Goal: Find specific page/section: Find specific page/section

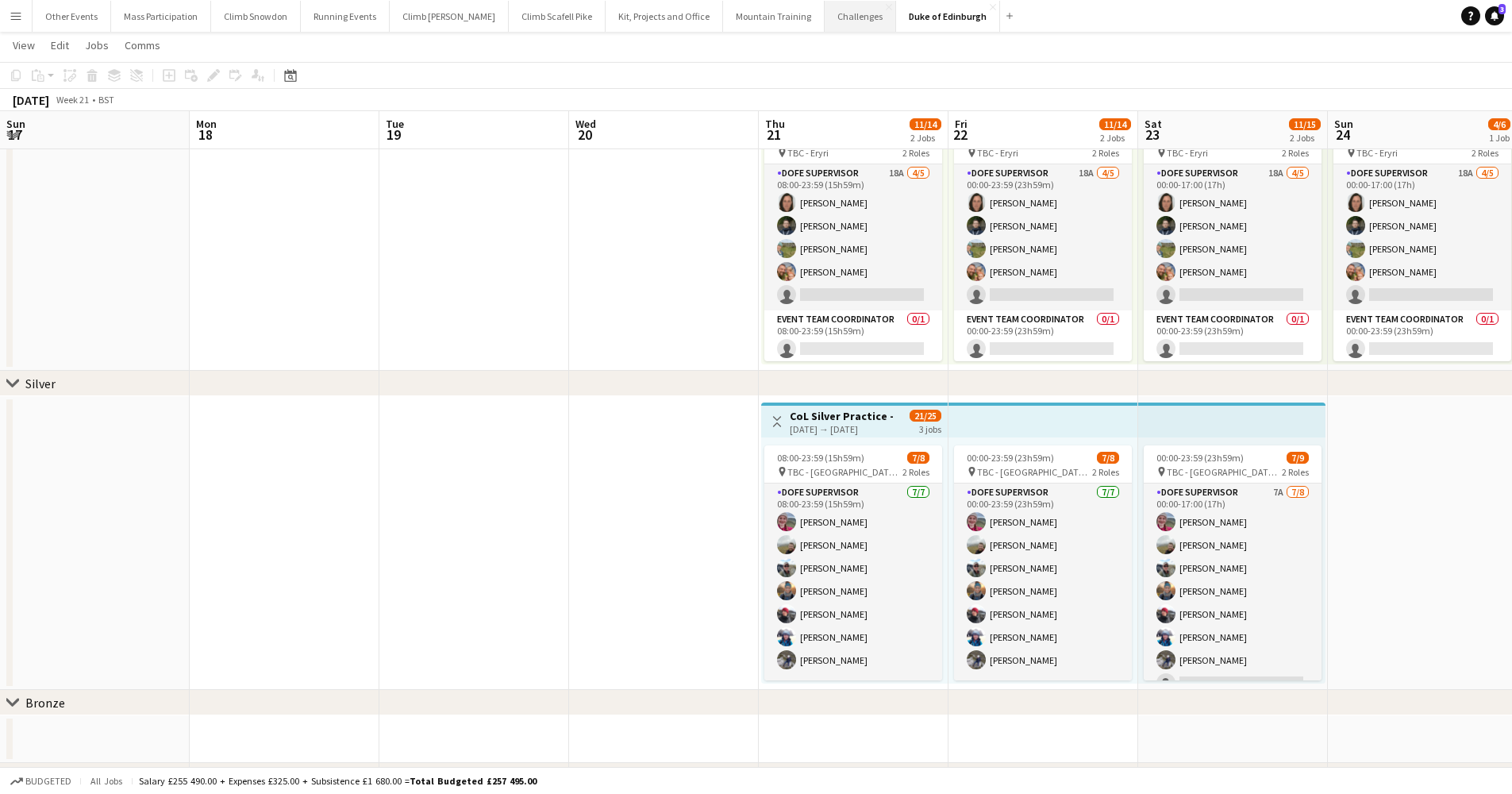
scroll to position [0, 545]
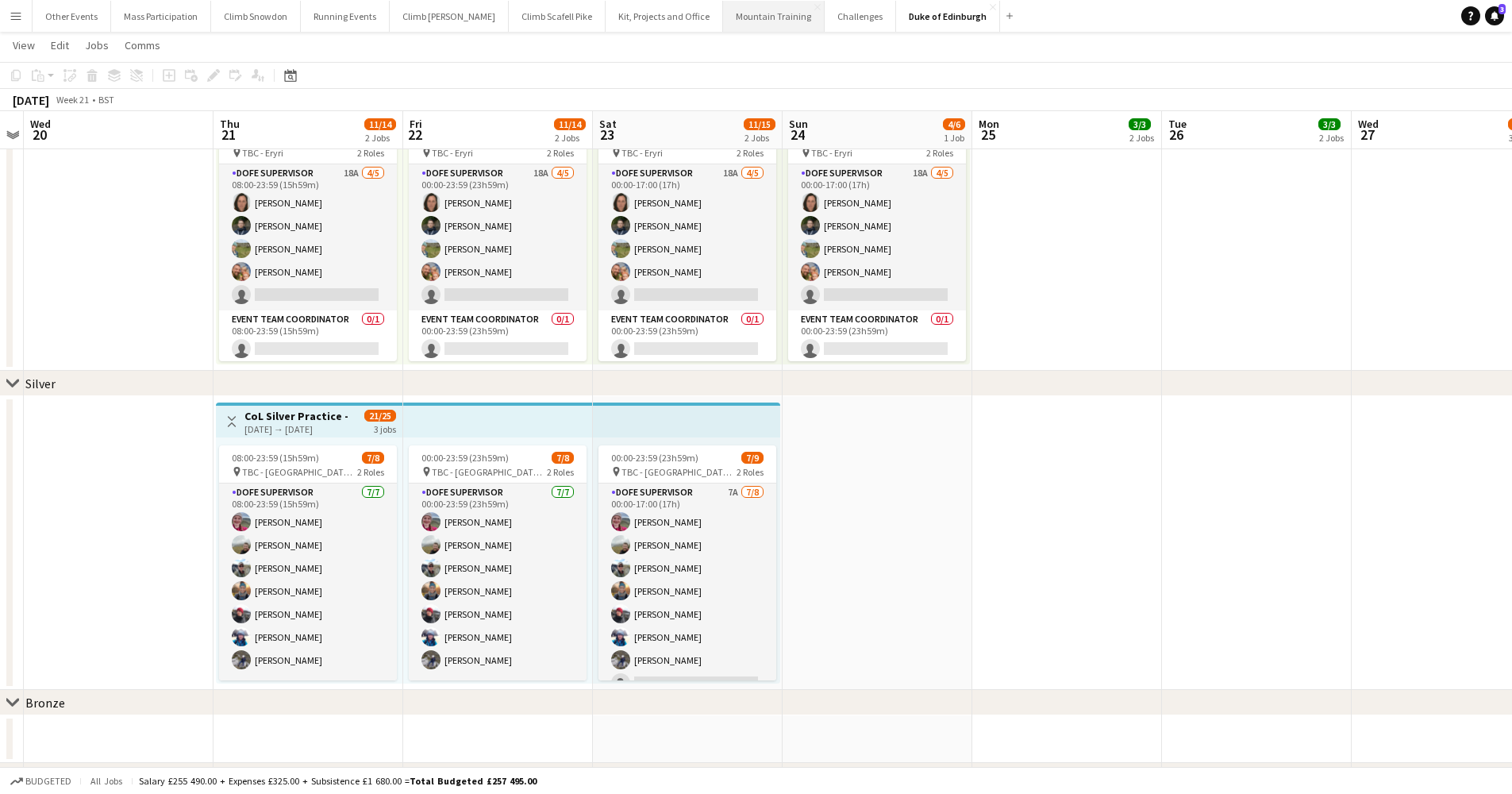
click at [733, 20] on button "Mountain Training Close" at bounding box center [774, 16] width 102 height 31
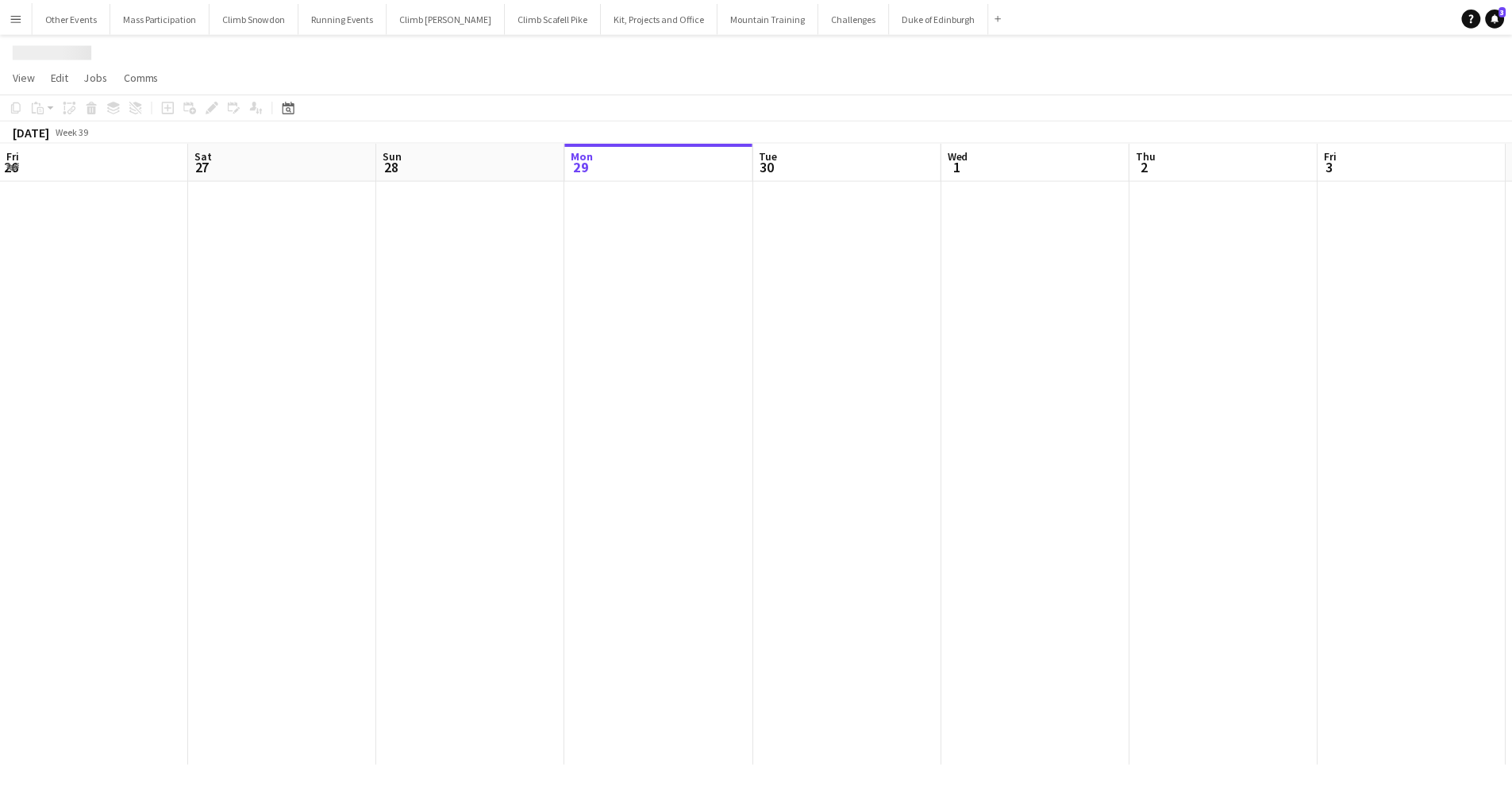
scroll to position [0, 379]
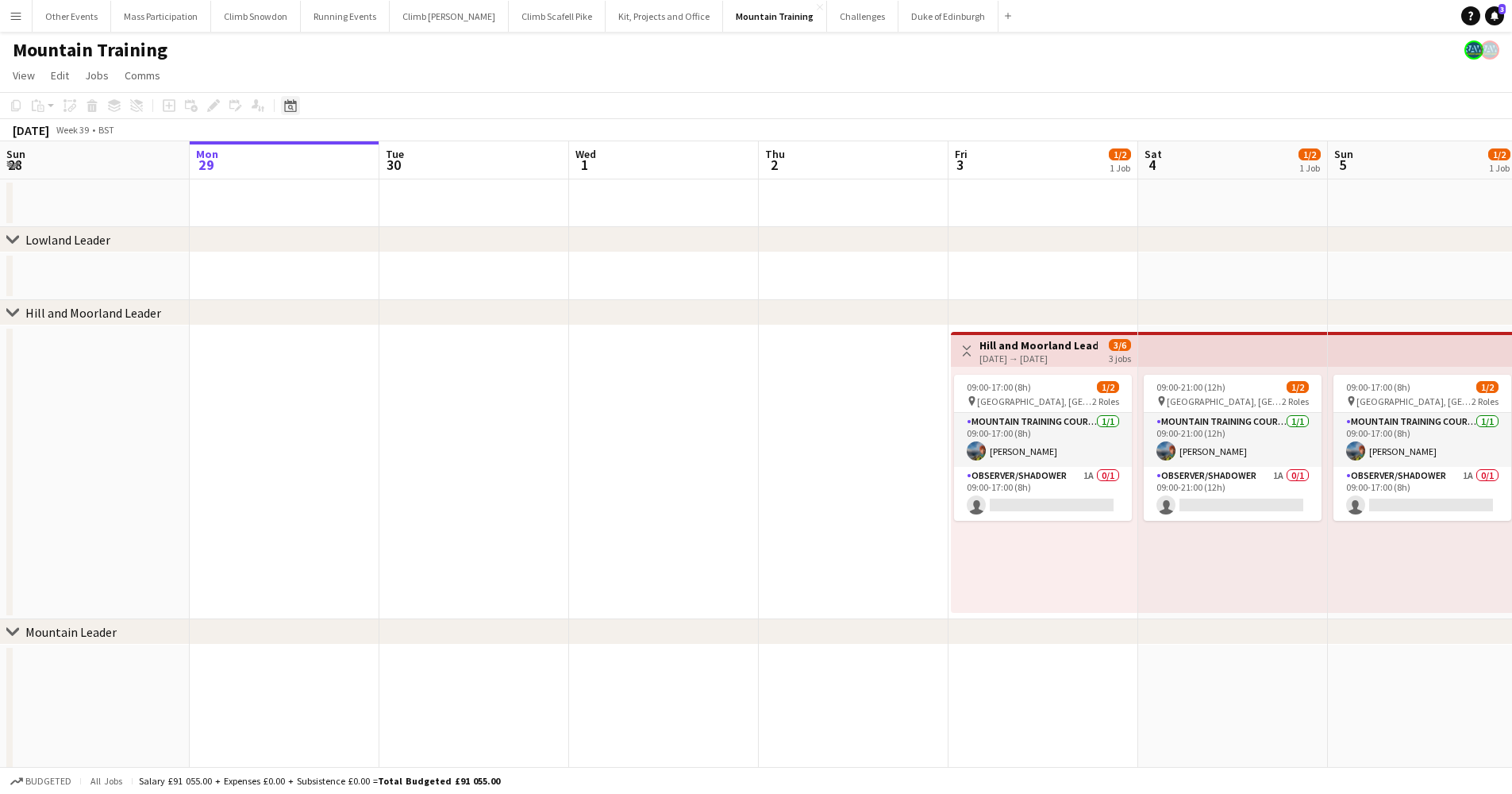
click at [295, 106] on icon "Date picker" at bounding box center [290, 105] width 13 height 13
click at [424, 159] on span "Next month" at bounding box center [419, 160] width 32 height 32
click at [396, 242] on span "8" at bounding box center [398, 246] width 19 height 19
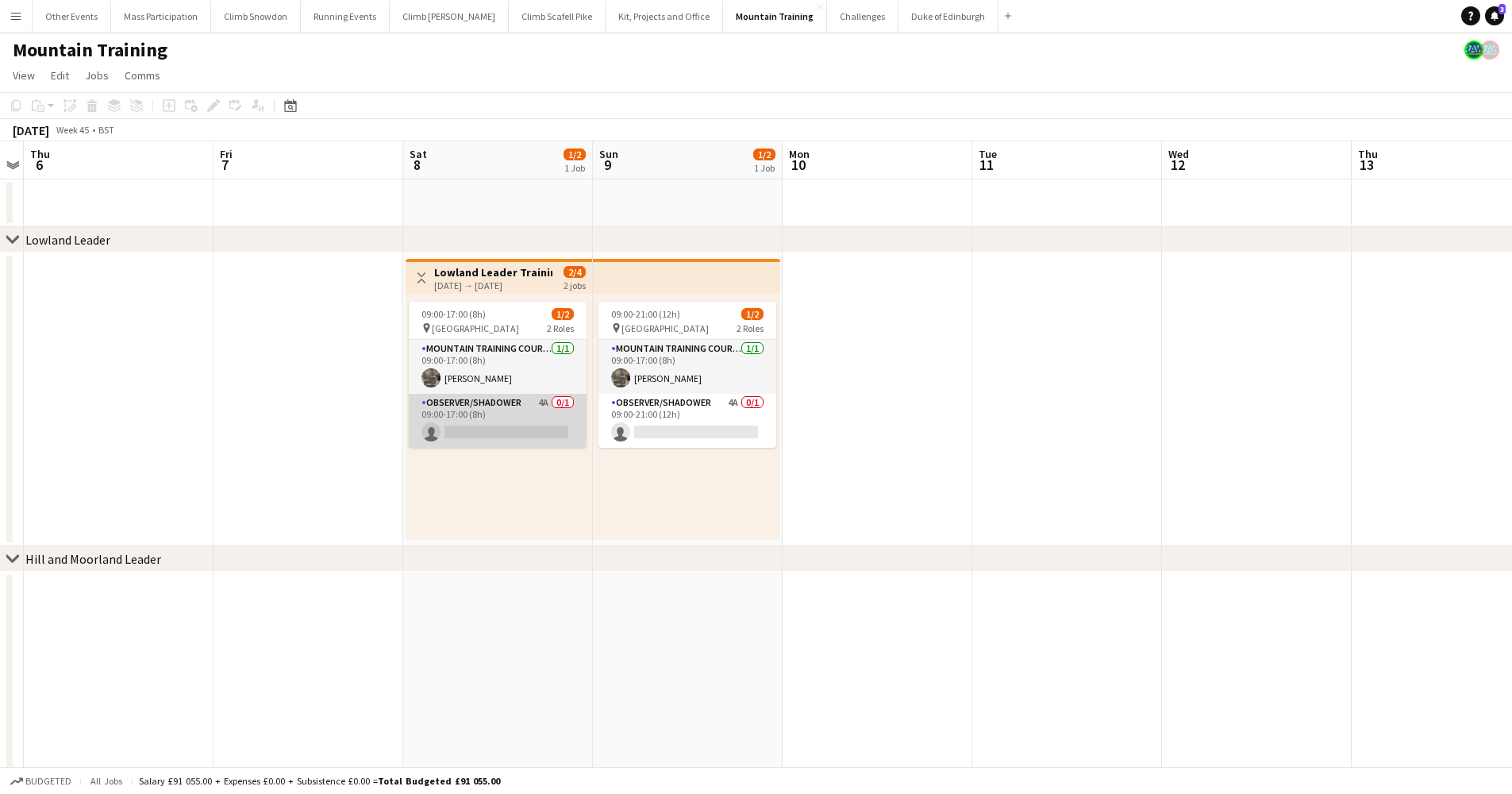
click at [496, 415] on app-card-role "Observer/Shadower 4A 0/1 09:00-17:00 (8h) single-neutral-actions" at bounding box center [497, 420] width 178 height 54
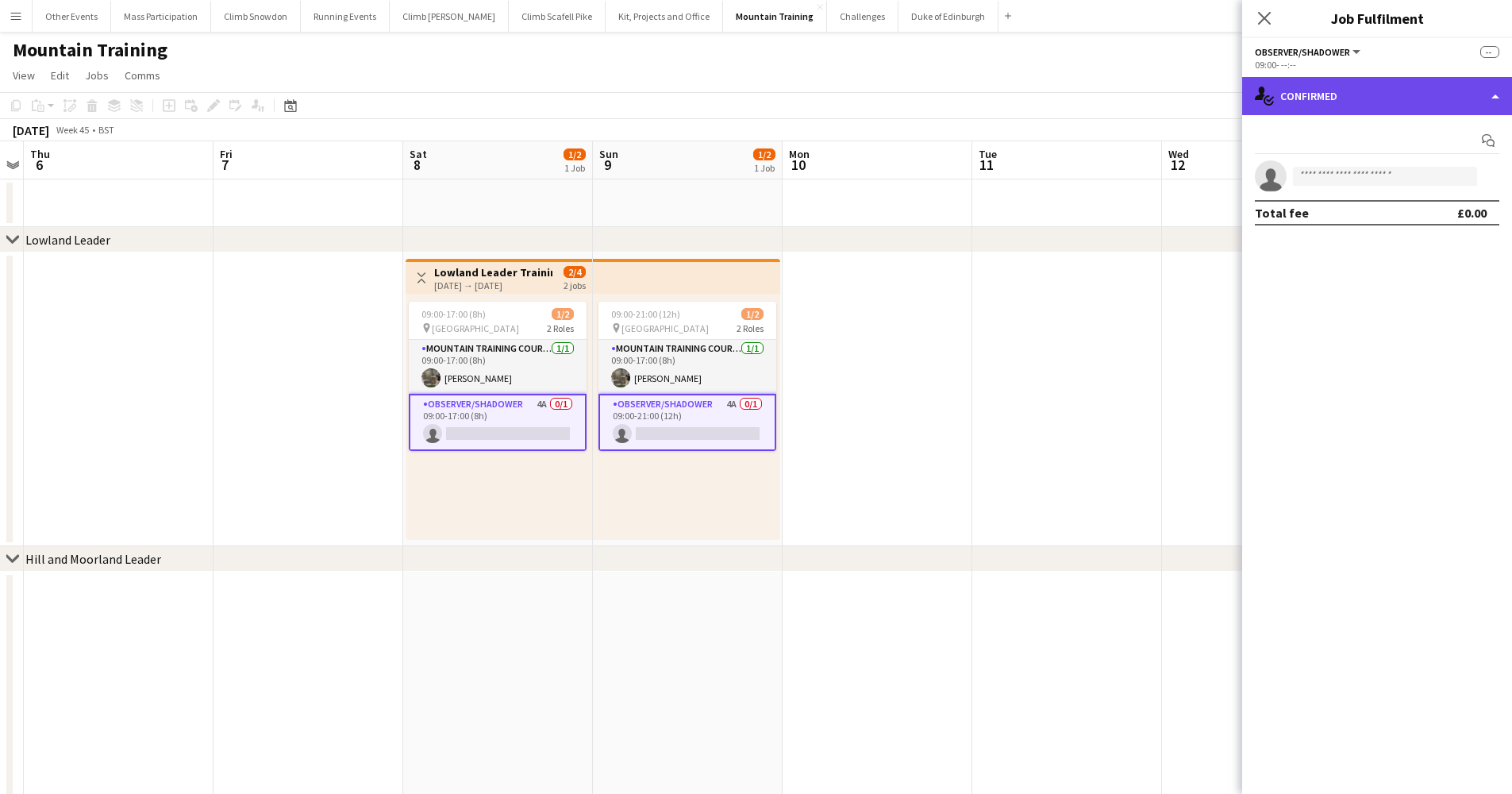
click at [1354, 99] on div "single-neutral-actions-check-2 Confirmed" at bounding box center [1377, 96] width 270 height 38
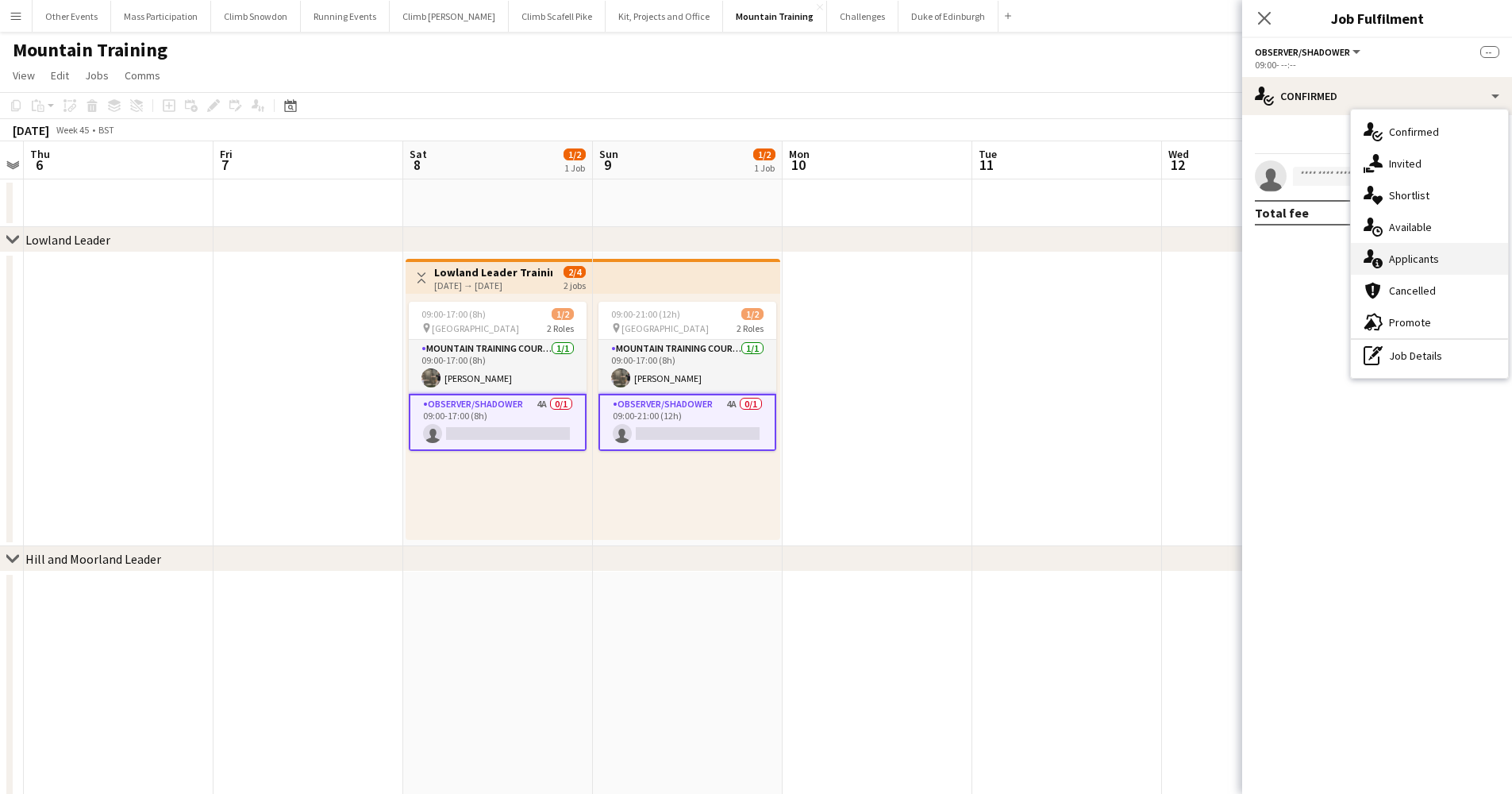
click at [1388, 253] on div "single-neutral-actions-information Applicants" at bounding box center [1429, 259] width 157 height 32
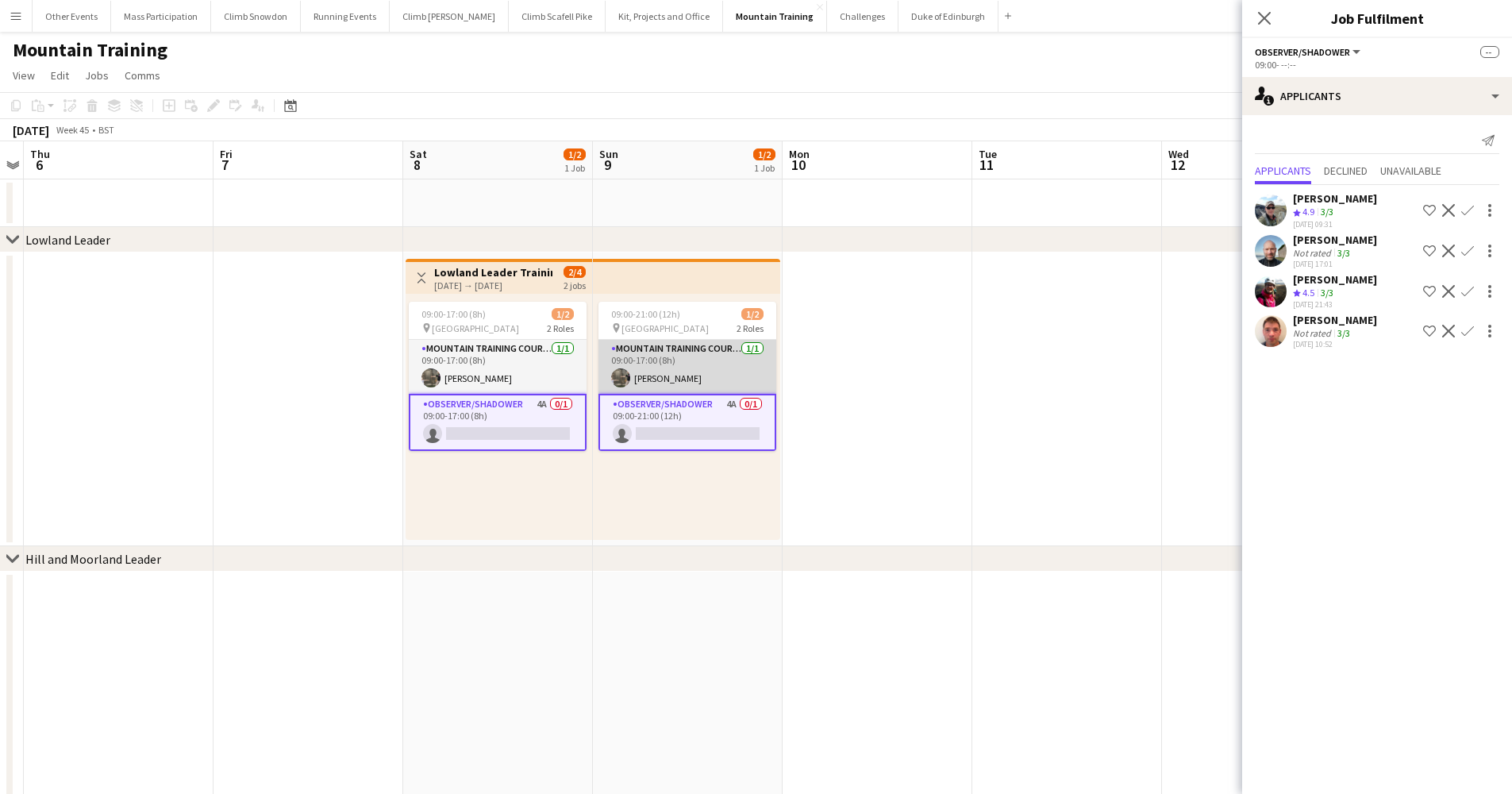
click at [703, 372] on app-card-role "Mountain Training Course Director [DATE] 09:00-17:00 (8h) [PERSON_NAME]" at bounding box center [687, 366] width 178 height 54
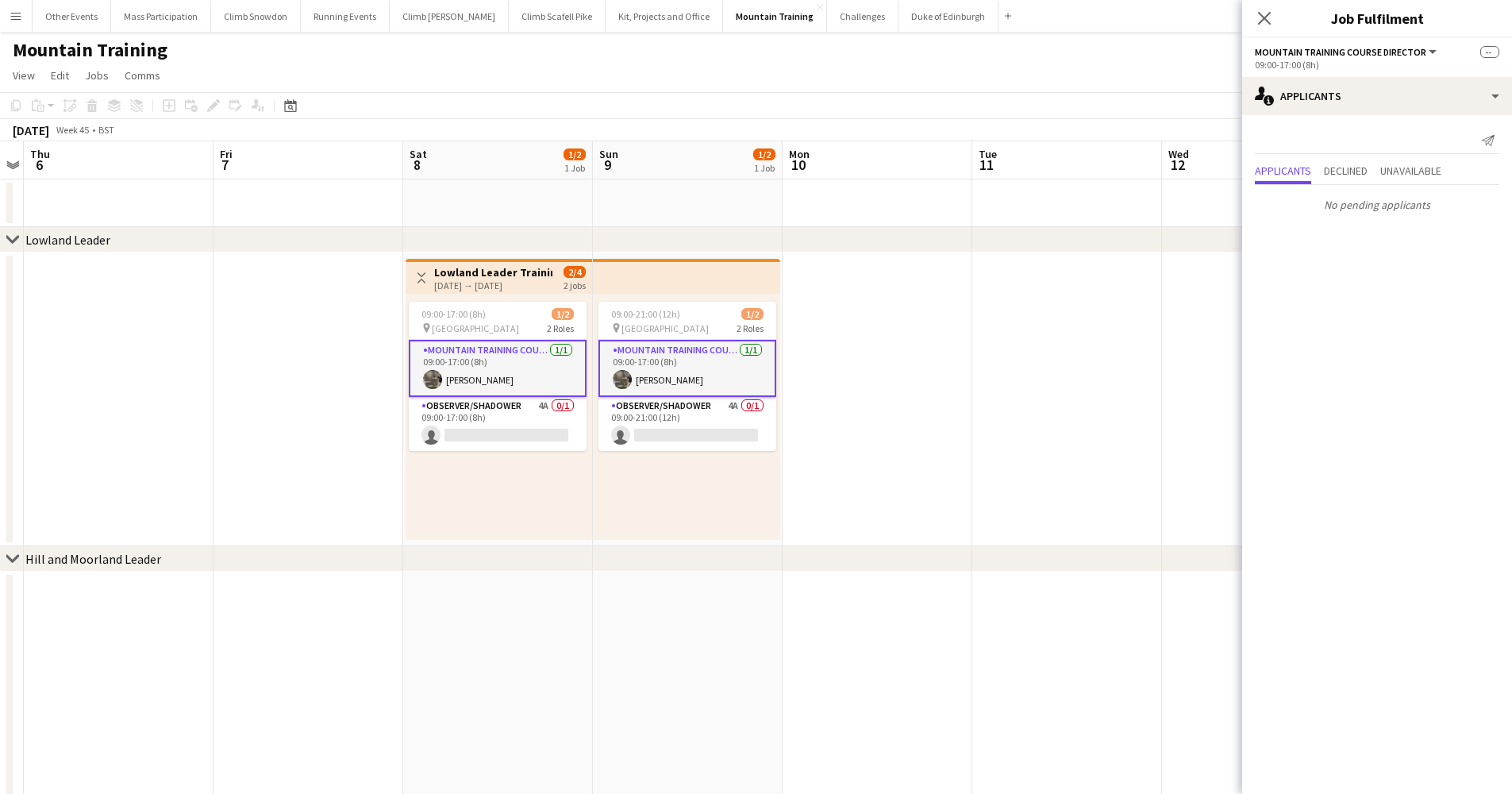
click at [947, 379] on app-date-cell at bounding box center [877, 399] width 190 height 293
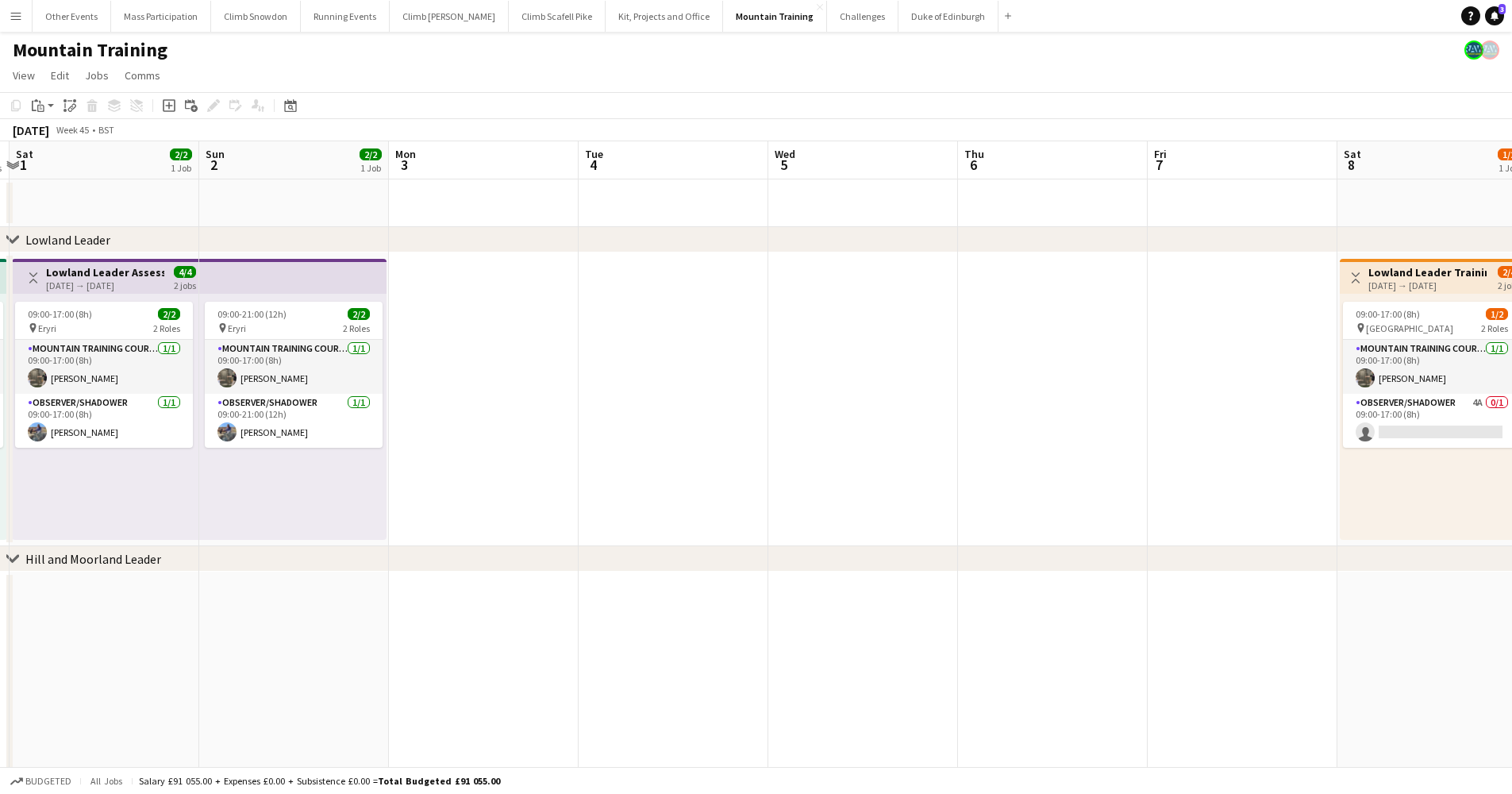
drag, startPoint x: 39, startPoint y: 349, endPoint x: 975, endPoint y: 347, distance: 936.0
click at [975, 347] on app-calendar-viewport "Thu 30 3/4 2 Jobs Fri 31 3/4 2 Jobs Sat 1 2/2 1 Job Sun 2 2/2 1 Job Mon 3 Tue 4…" at bounding box center [756, 698] width 1512 height 1113
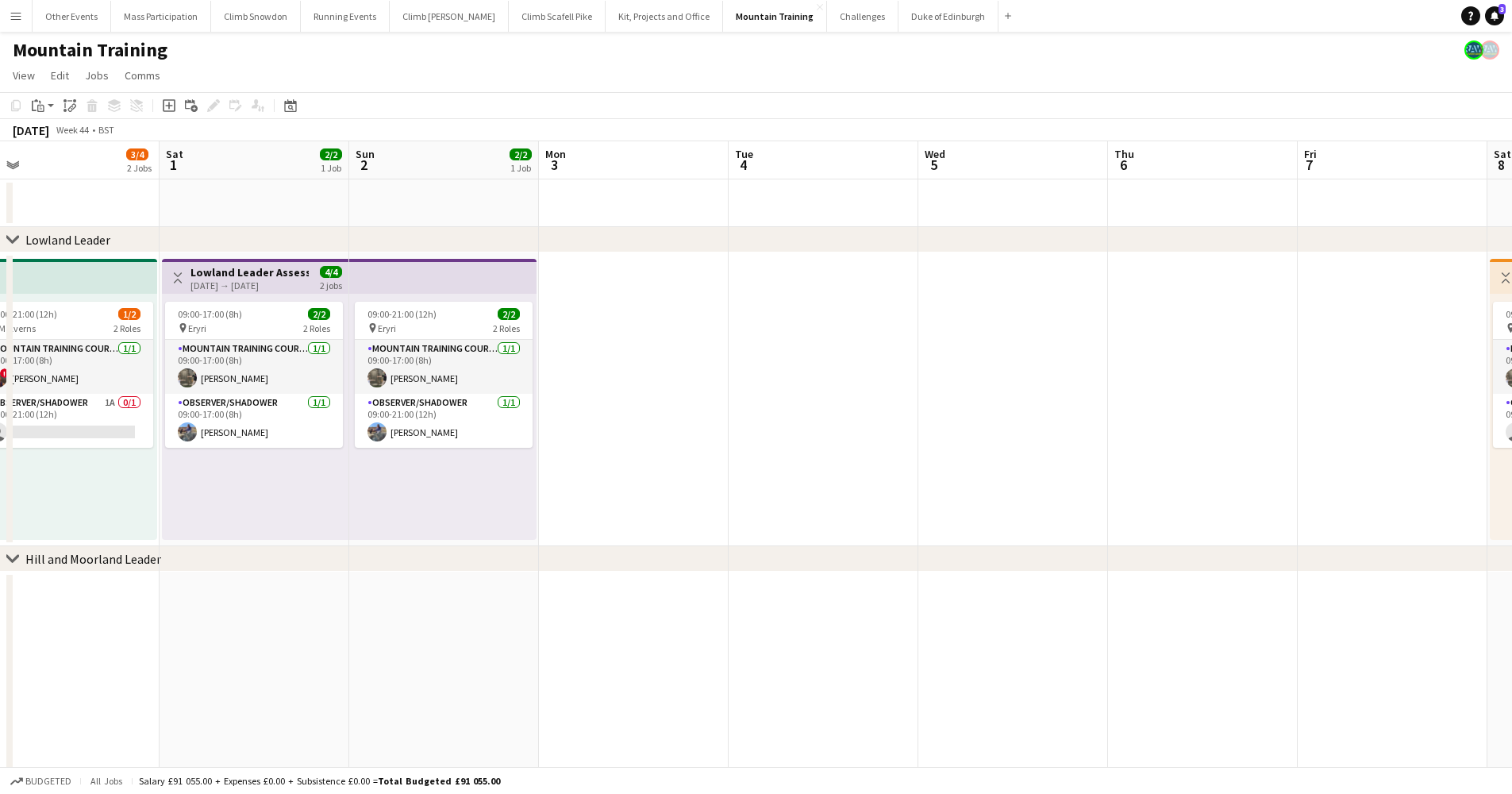
scroll to position [0, 496]
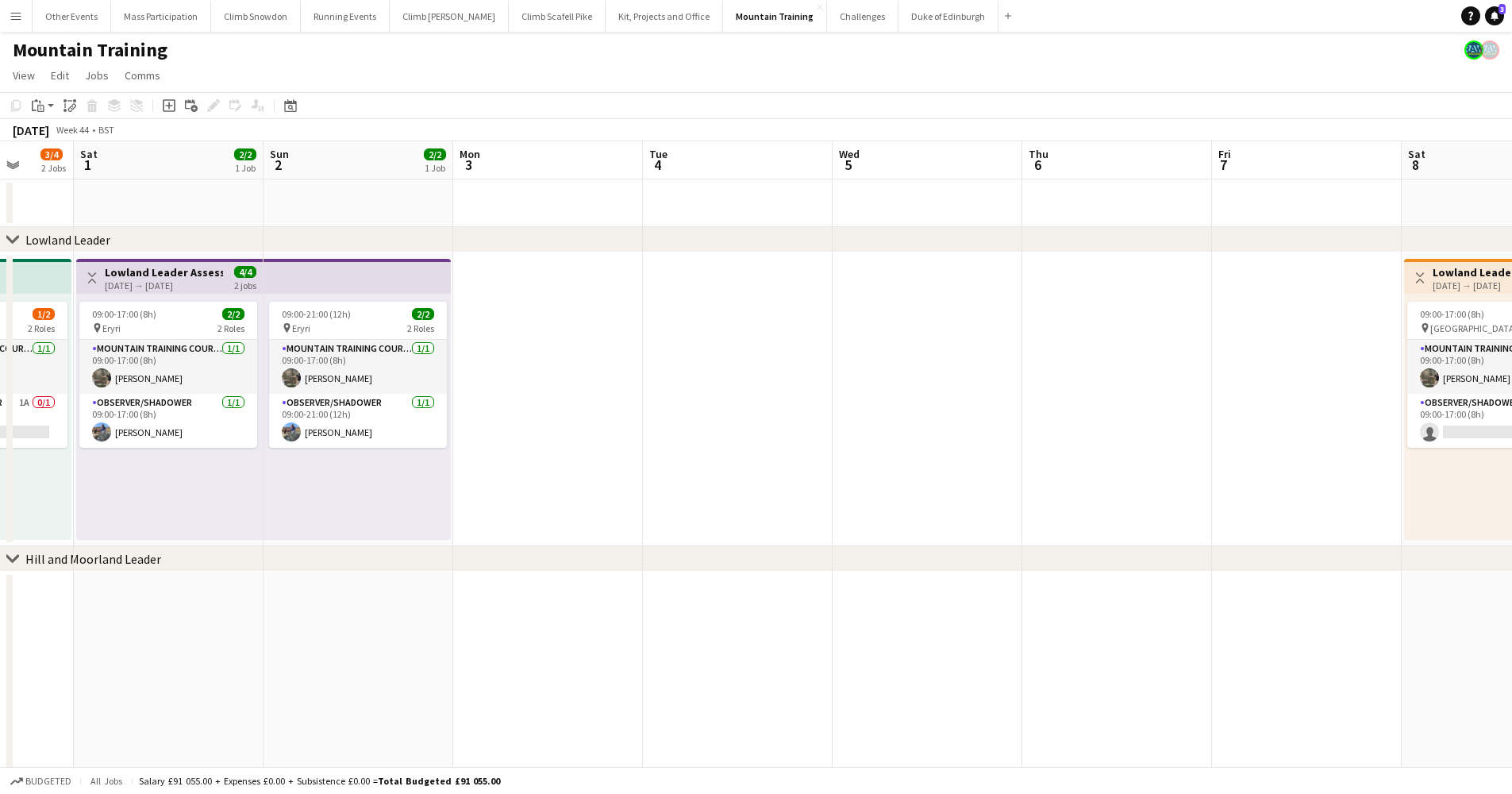
drag, startPoint x: 623, startPoint y: 413, endPoint x: 802, endPoint y: 413, distance: 179.0
click at [802, 413] on app-calendar-viewport "Wed 29 2/2 1 Job Thu 30 3/4 2 Jobs Fri 31 3/4 2 Jobs Sat 1 2/2 1 Job Sun 2 2/2 …" at bounding box center [756, 698] width 1512 height 1113
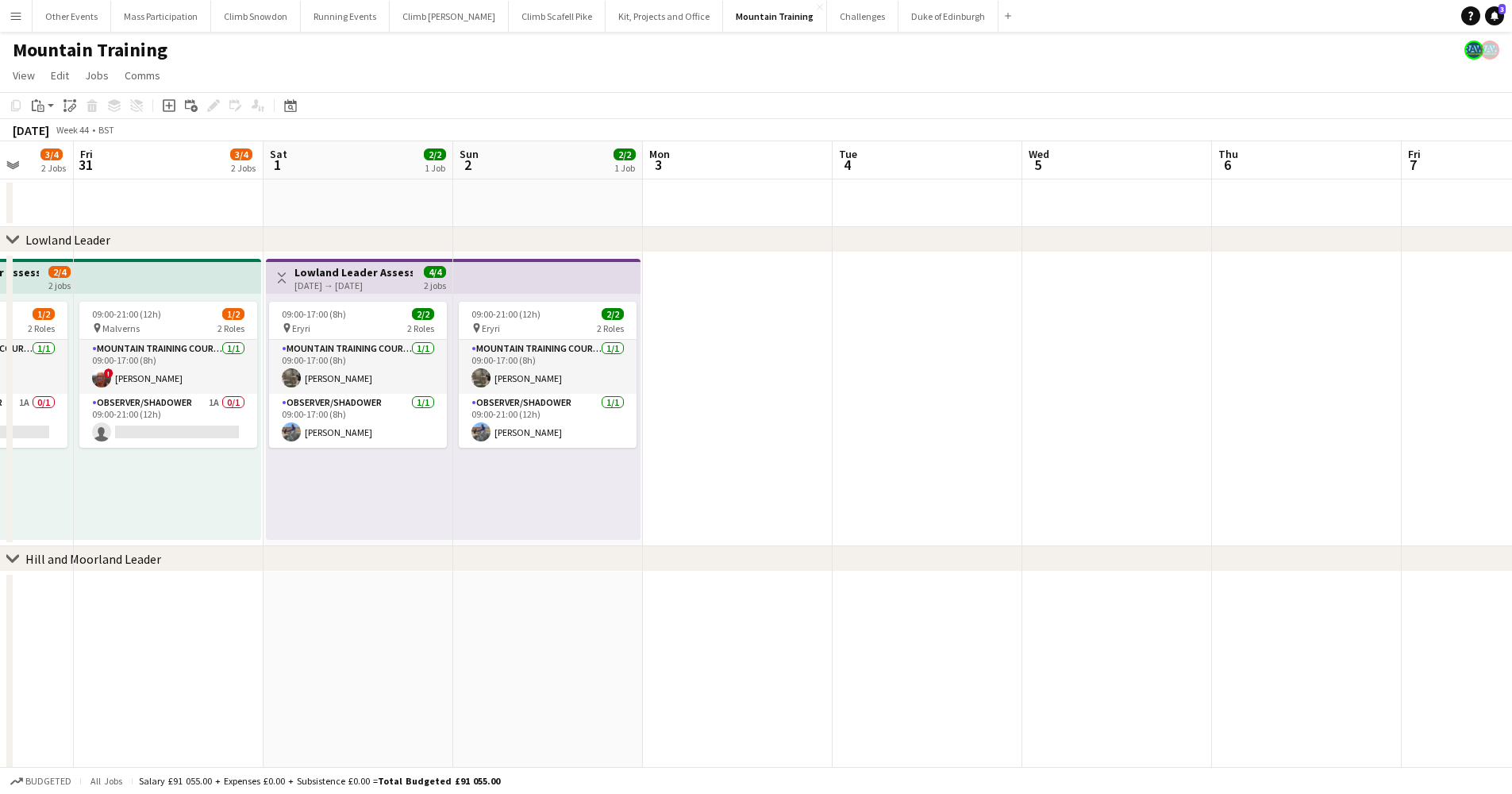
click at [720, 419] on app-date-cell at bounding box center [737, 399] width 190 height 293
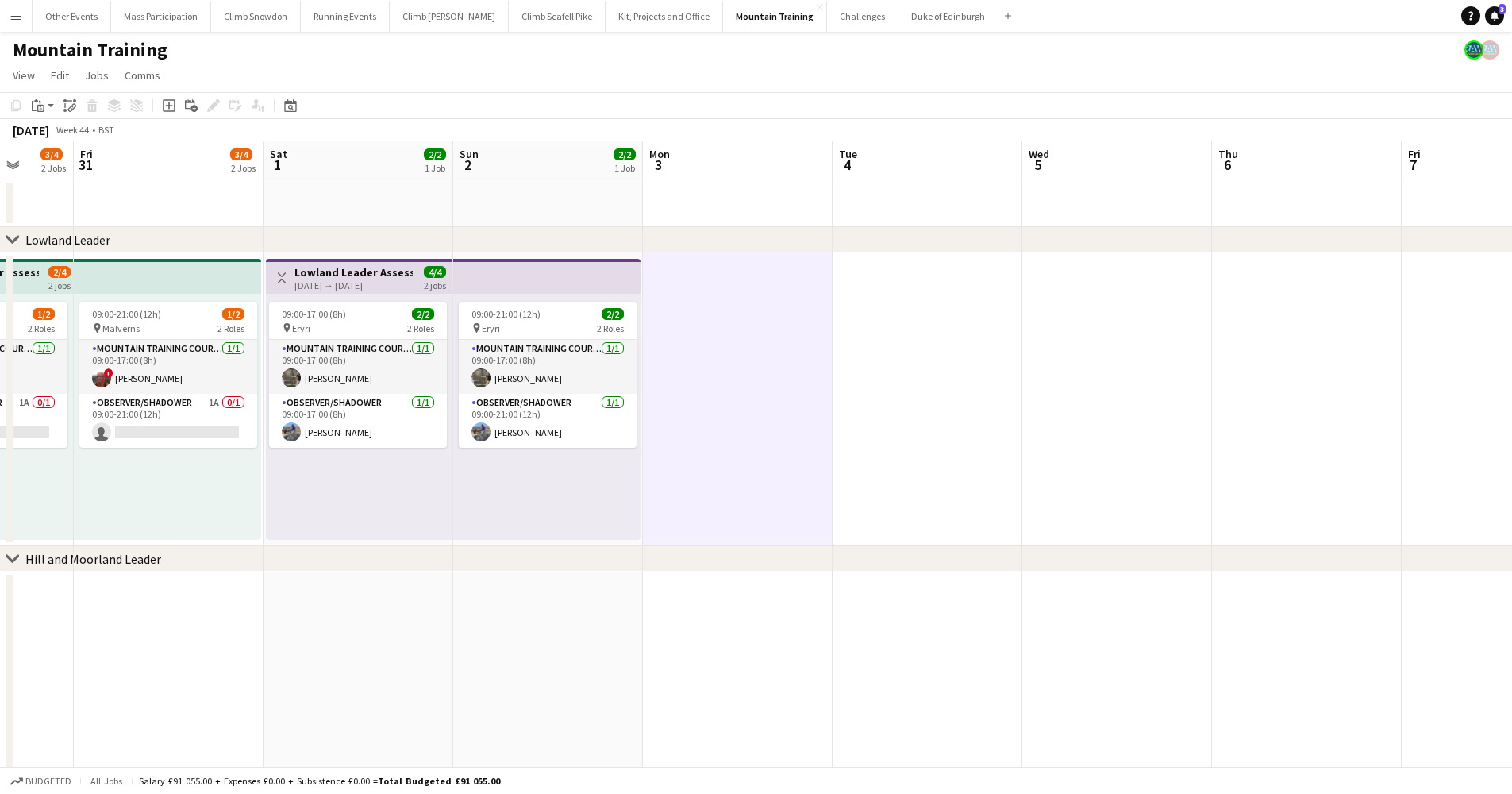
click at [1061, 359] on app-date-cell at bounding box center [1117, 399] width 190 height 293
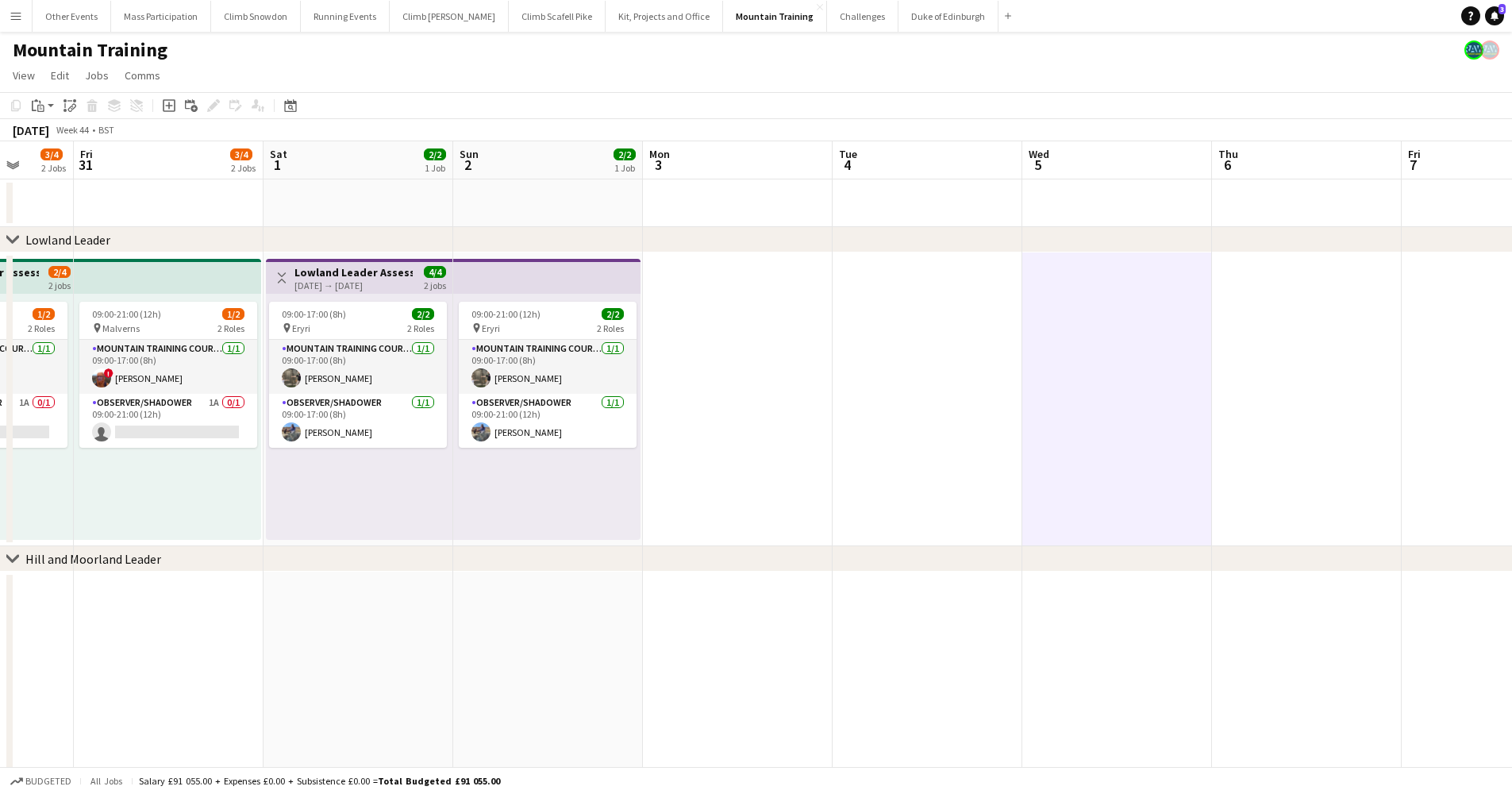
click at [1061, 359] on app-date-cell at bounding box center [1117, 399] width 190 height 293
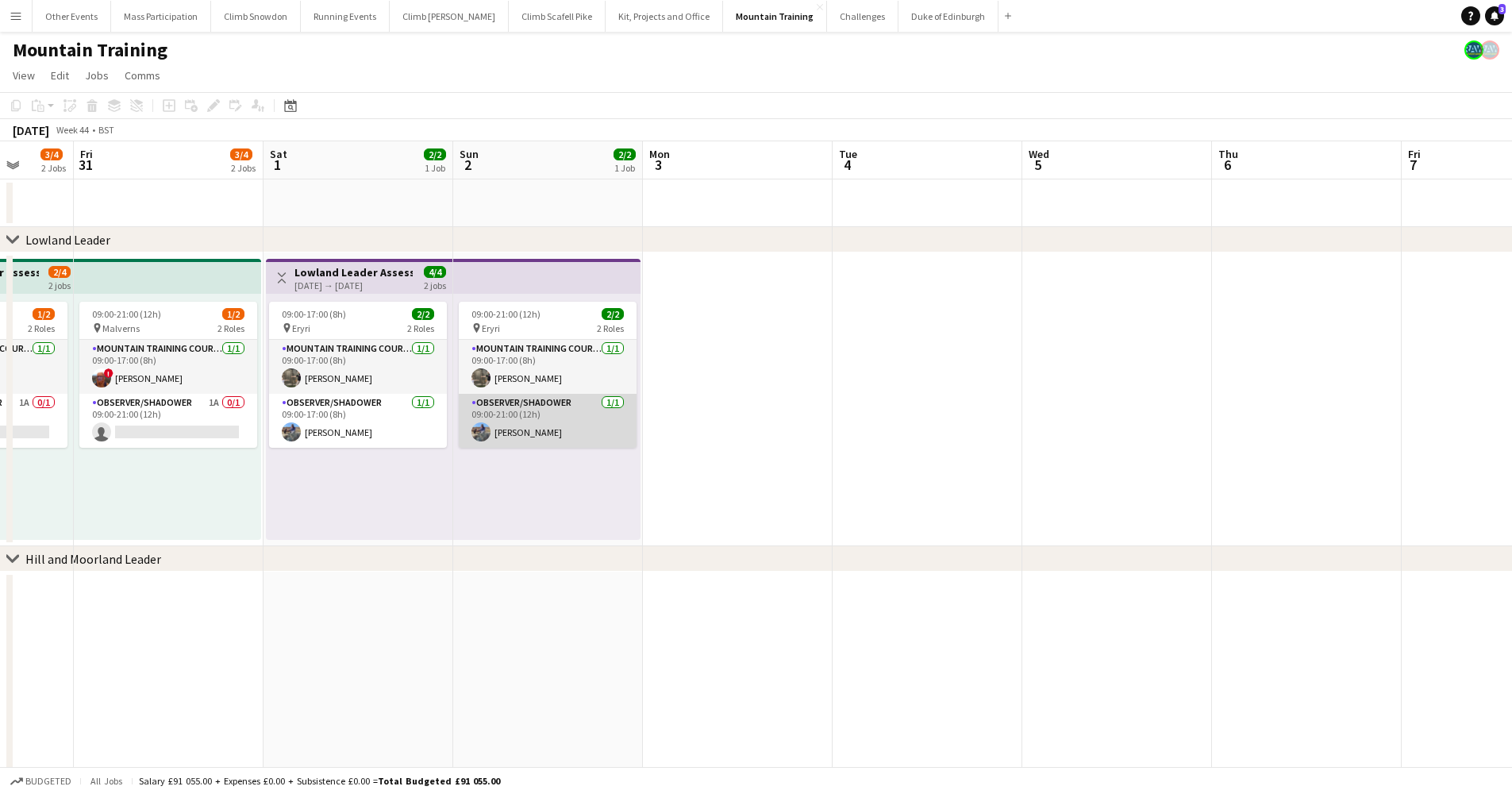
click at [547, 434] on app-card-role "Observer/Shadower [DATE] 09:00-21:00 (12h) [PERSON_NAME]" at bounding box center [547, 420] width 178 height 54
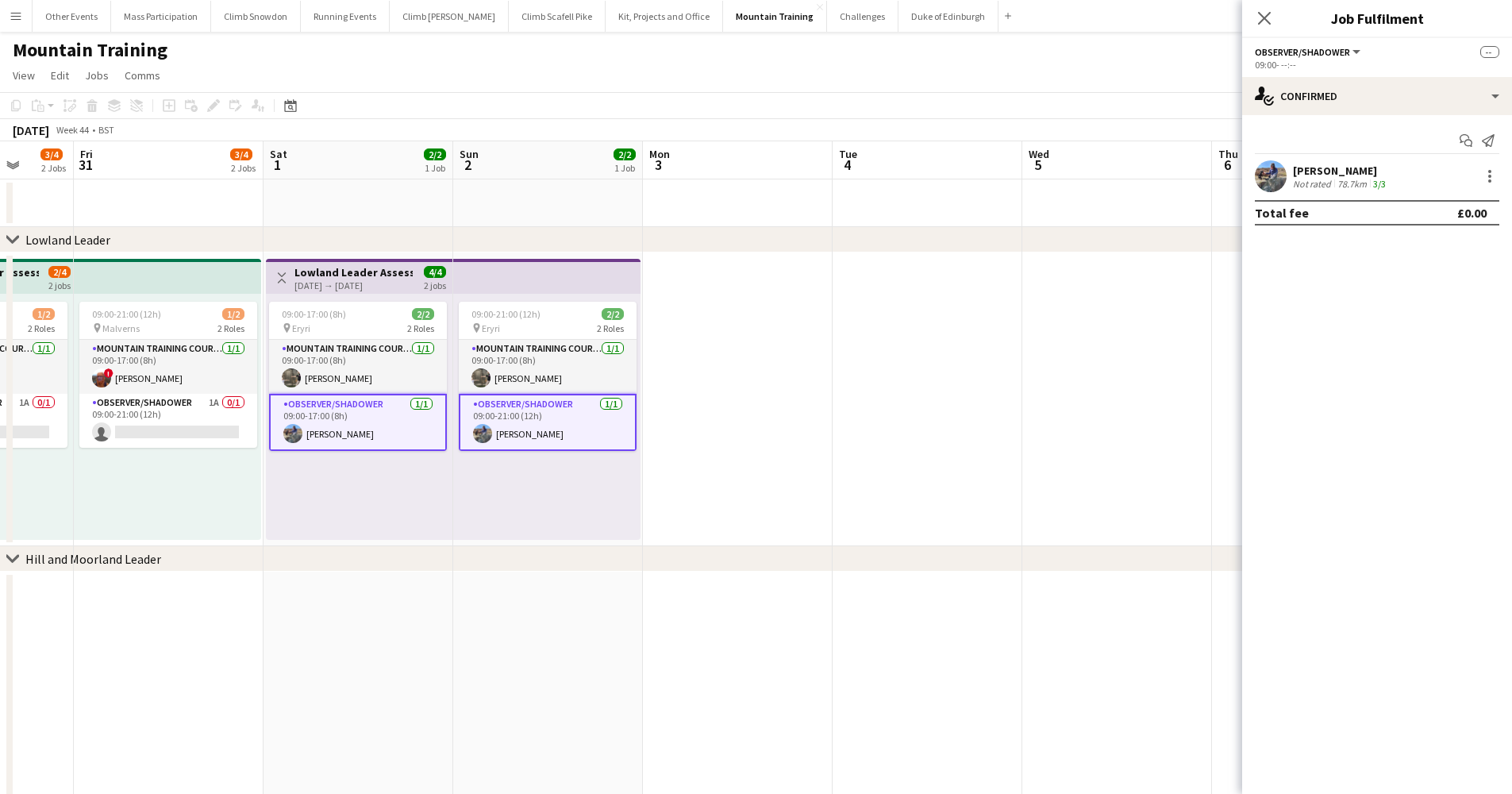
click at [843, 401] on app-date-cell at bounding box center [927, 399] width 190 height 293
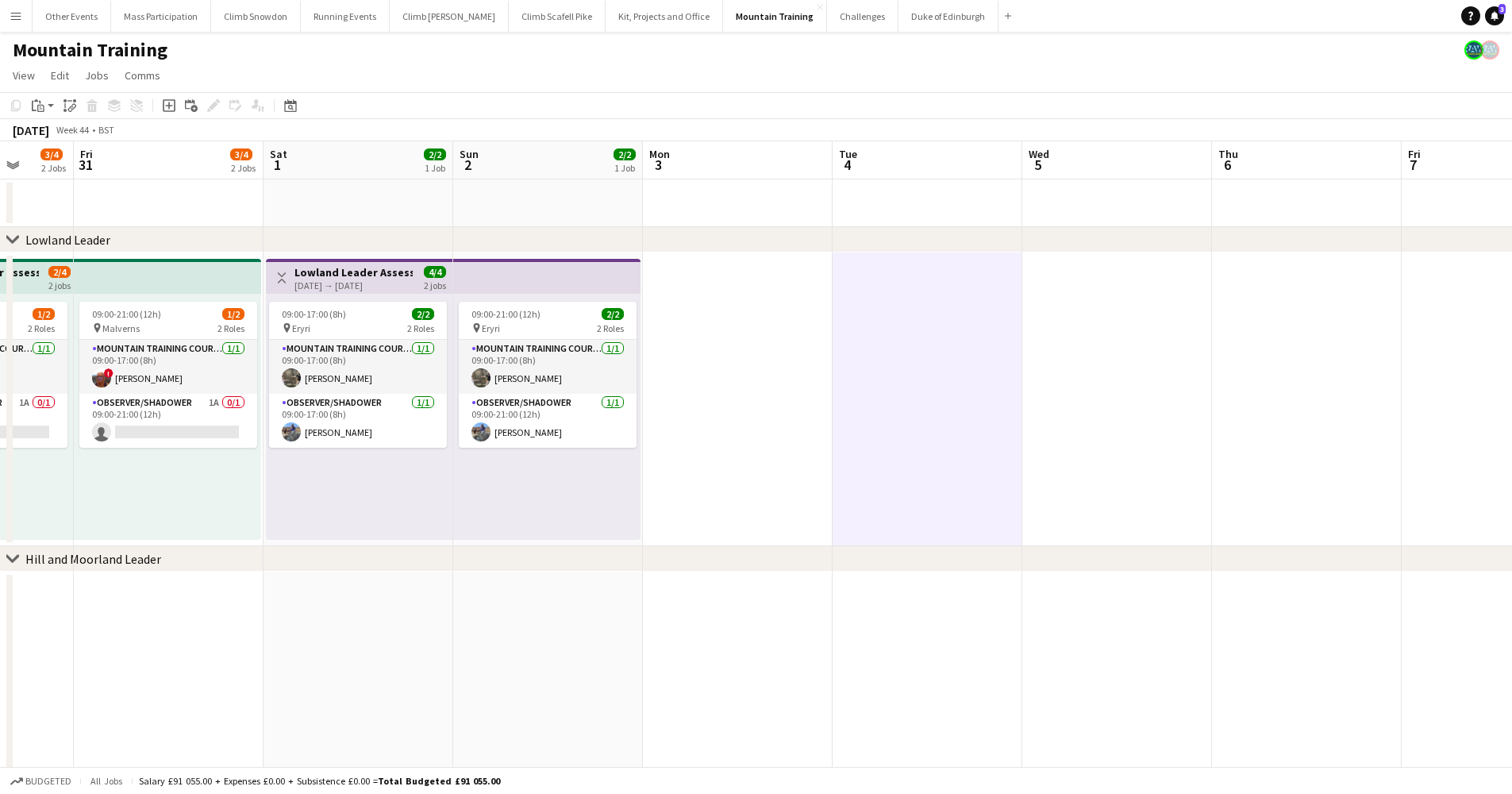
click at [843, 401] on app-date-cell at bounding box center [927, 399] width 190 height 293
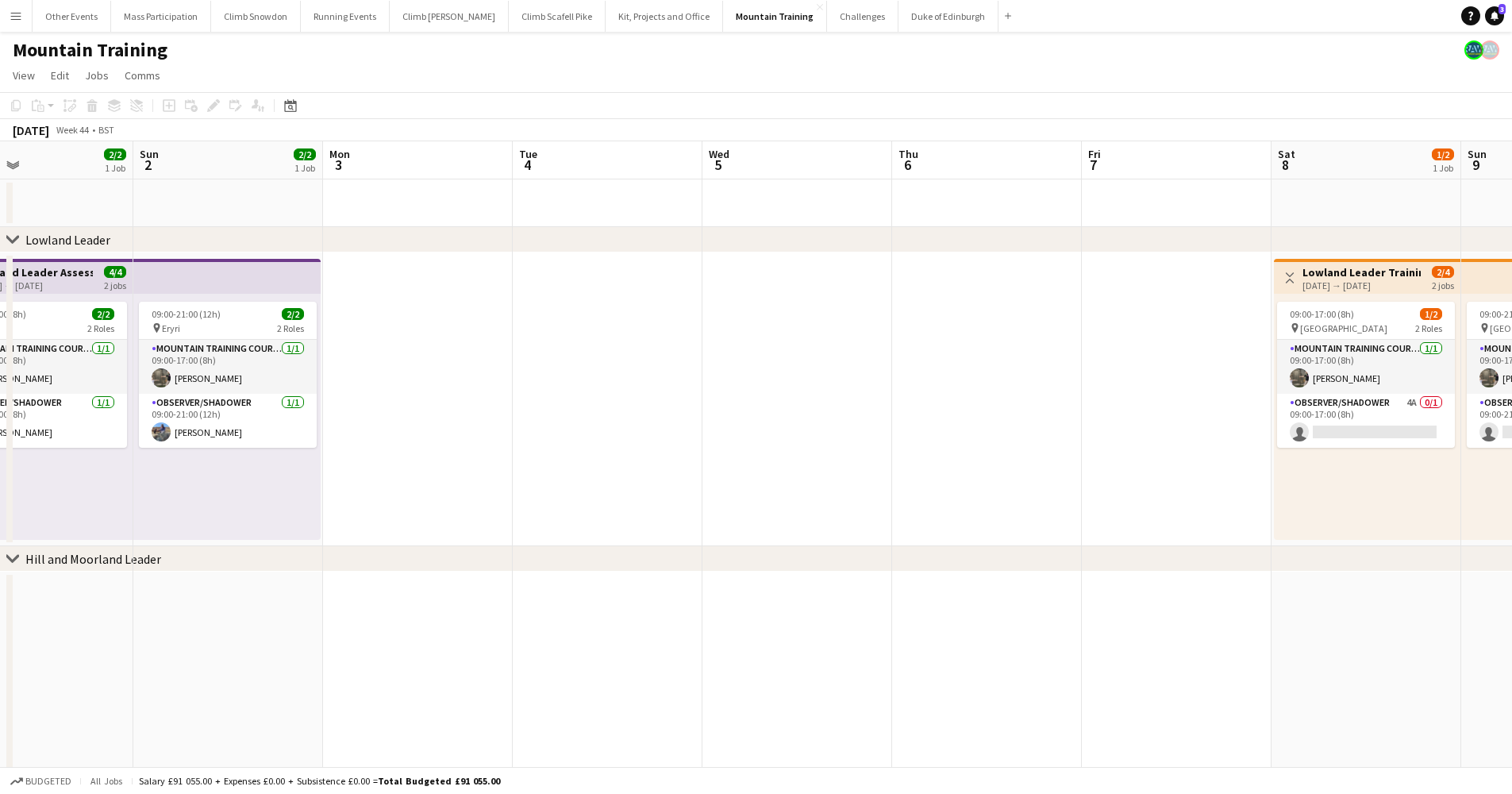
drag, startPoint x: 1107, startPoint y: 413, endPoint x: 786, endPoint y: 430, distance: 321.4
click at [786, 430] on app-calendar-viewport "Wed 29 2/2 1 Job Thu 30 3/4 2 Jobs Fri 31 3/4 2 Jobs Sat 1 2/2 1 Job Sun 2 2/2 …" at bounding box center [756, 698] width 1512 height 1113
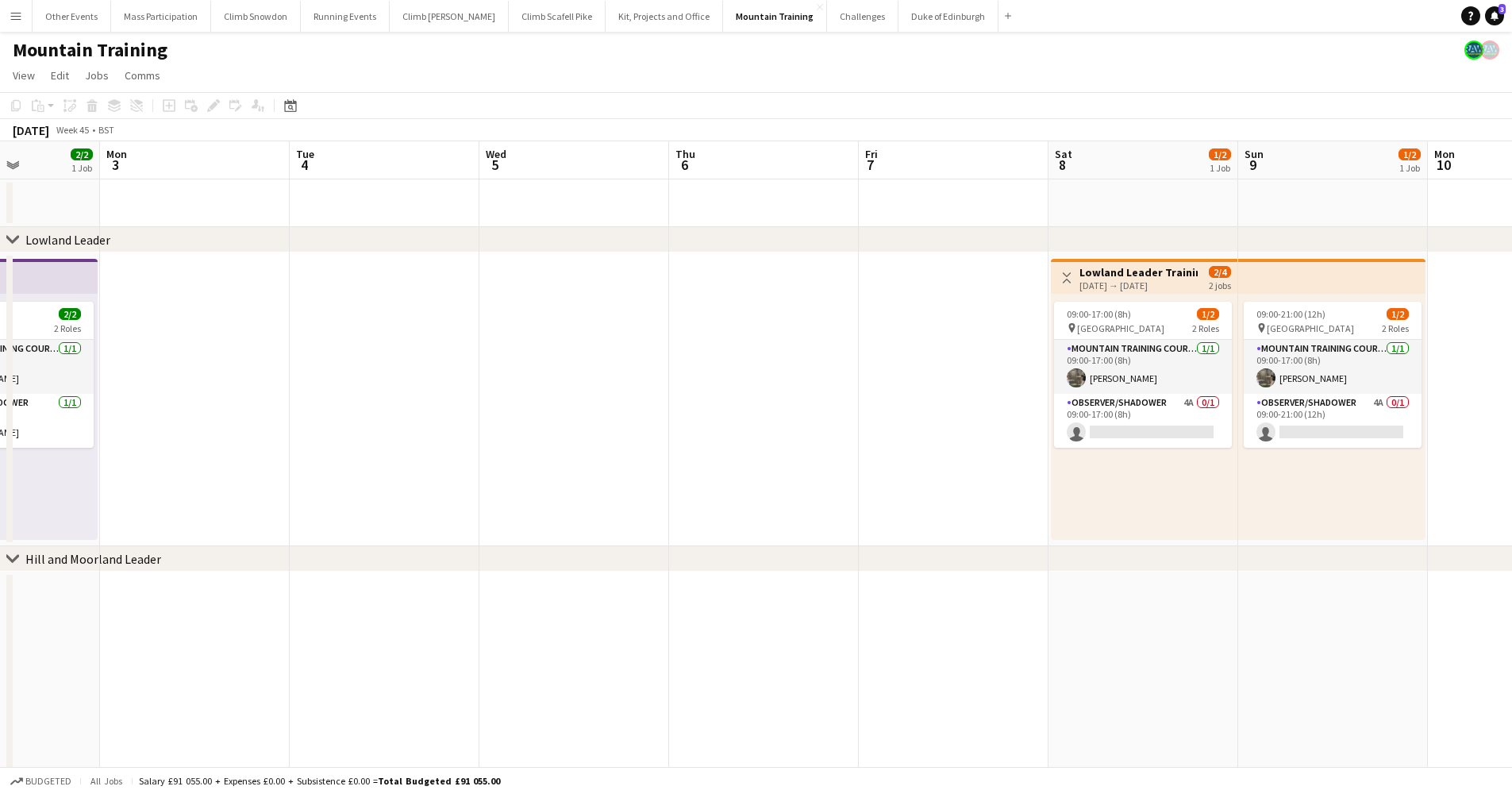
drag, startPoint x: 1102, startPoint y: 435, endPoint x: 471, endPoint y: 438, distance: 631.0
click at [488, 436] on app-calendar-viewport "Fri 31 3/4 2 Jobs Sat 1 2/2 1 Job Sun 2 2/2 1 Job Mon 3 Tue 4 Wed 5 Thu 6 Fri 7…" at bounding box center [756, 698] width 1512 height 1113
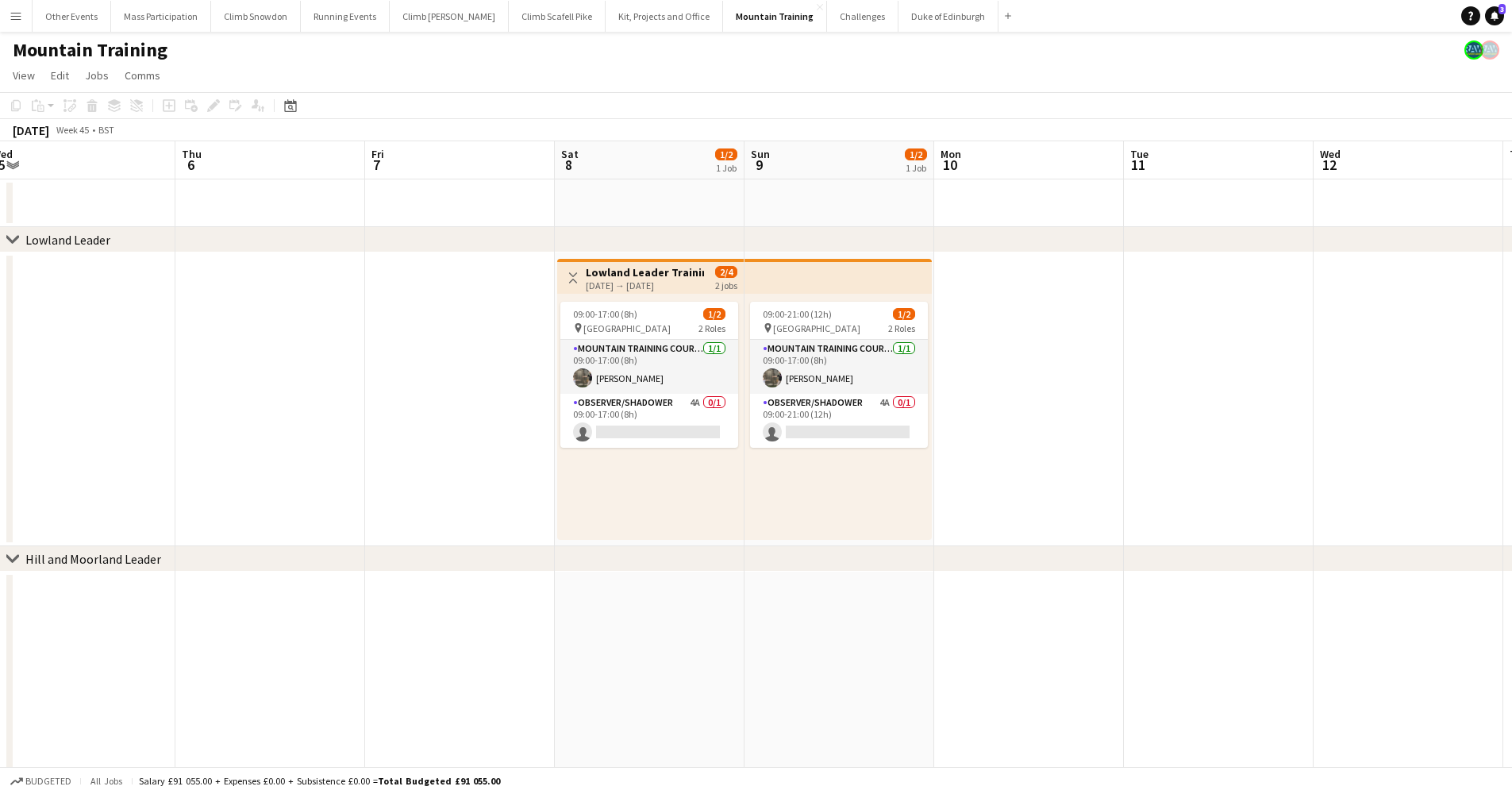
drag, startPoint x: 1113, startPoint y: 415, endPoint x: 951, endPoint y: 415, distance: 162.0
click at [951, 415] on app-calendar-viewport "Sun 2 2/2 1 Job Mon 3 Tue 4 Wed 5 Thu 6 Fri 7 Sat 8 1/2 1 Job Sun 9 1/2 1 Job M…" at bounding box center [756, 698] width 1512 height 1113
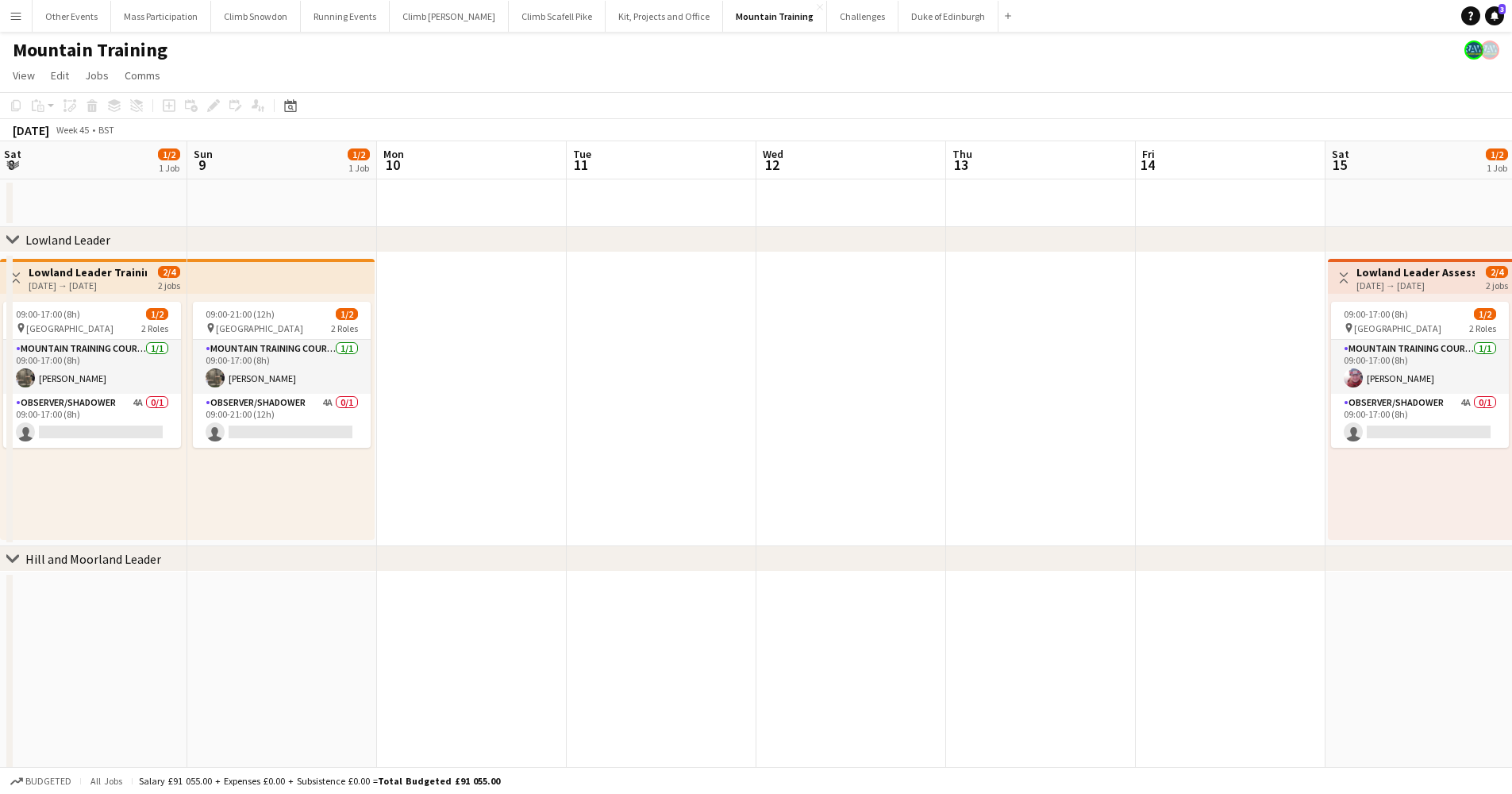
drag, startPoint x: 1026, startPoint y: 412, endPoint x: 795, endPoint y: 413, distance: 231.0
click at [795, 413] on app-calendar-viewport "Wed 5 Thu 6 Fri 7 Sat 8 1/2 1 Job Sun 9 1/2 1 Job Mon 10 Tue 11 Wed 12 Thu 13 F…" at bounding box center [756, 698] width 1512 height 1113
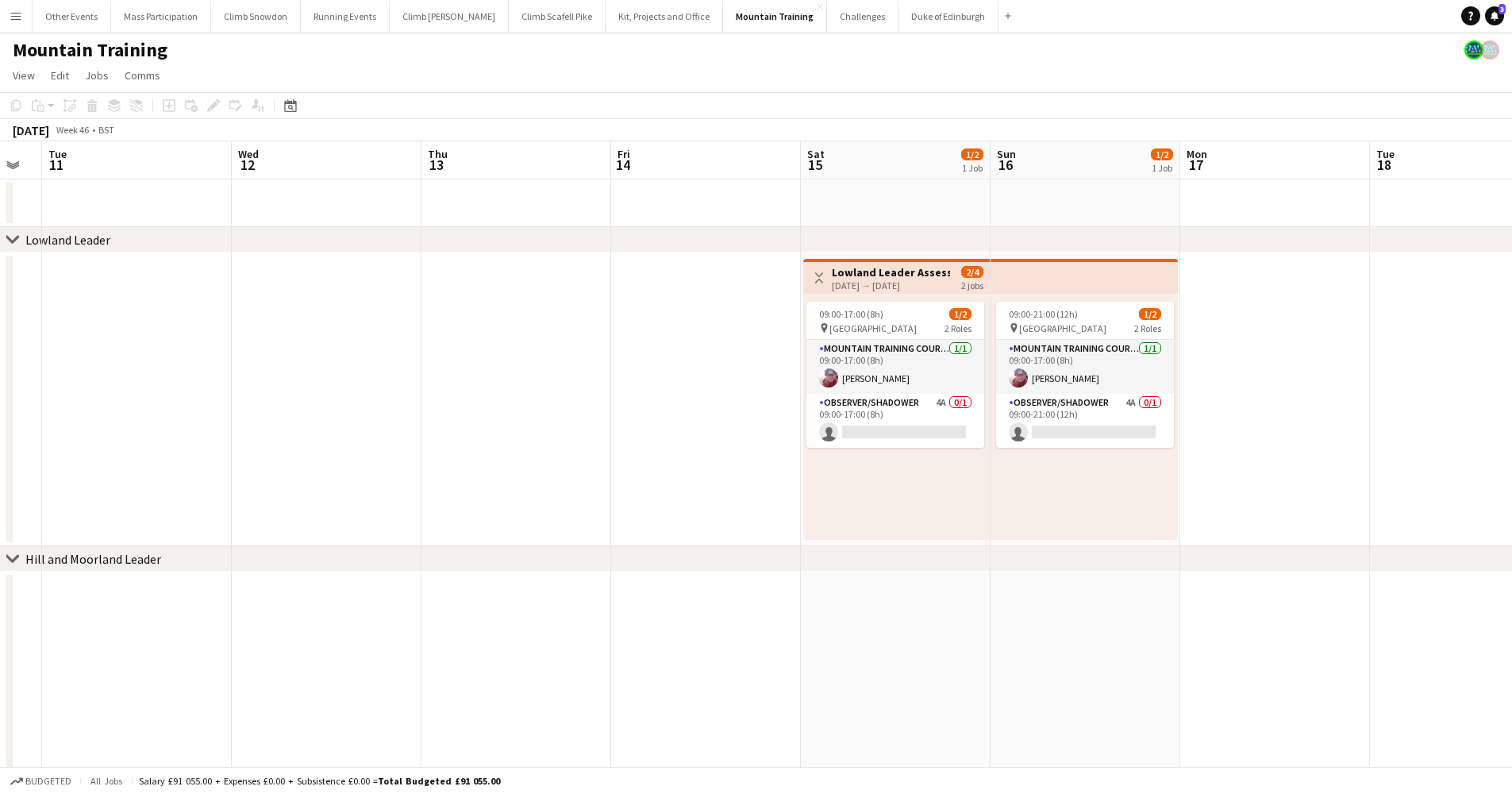
drag, startPoint x: 1094, startPoint y: 405, endPoint x: 547, endPoint y: 405, distance: 547.0
click at [547, 405] on app-calendar-viewport "Sat 8 1/2 1 Job Sun 9 1/2 1 Job Mon 10 Tue 11 Wed 12 Thu 13 Fri 14 Sat 15 1/2 1…" at bounding box center [756, 698] width 1512 height 1113
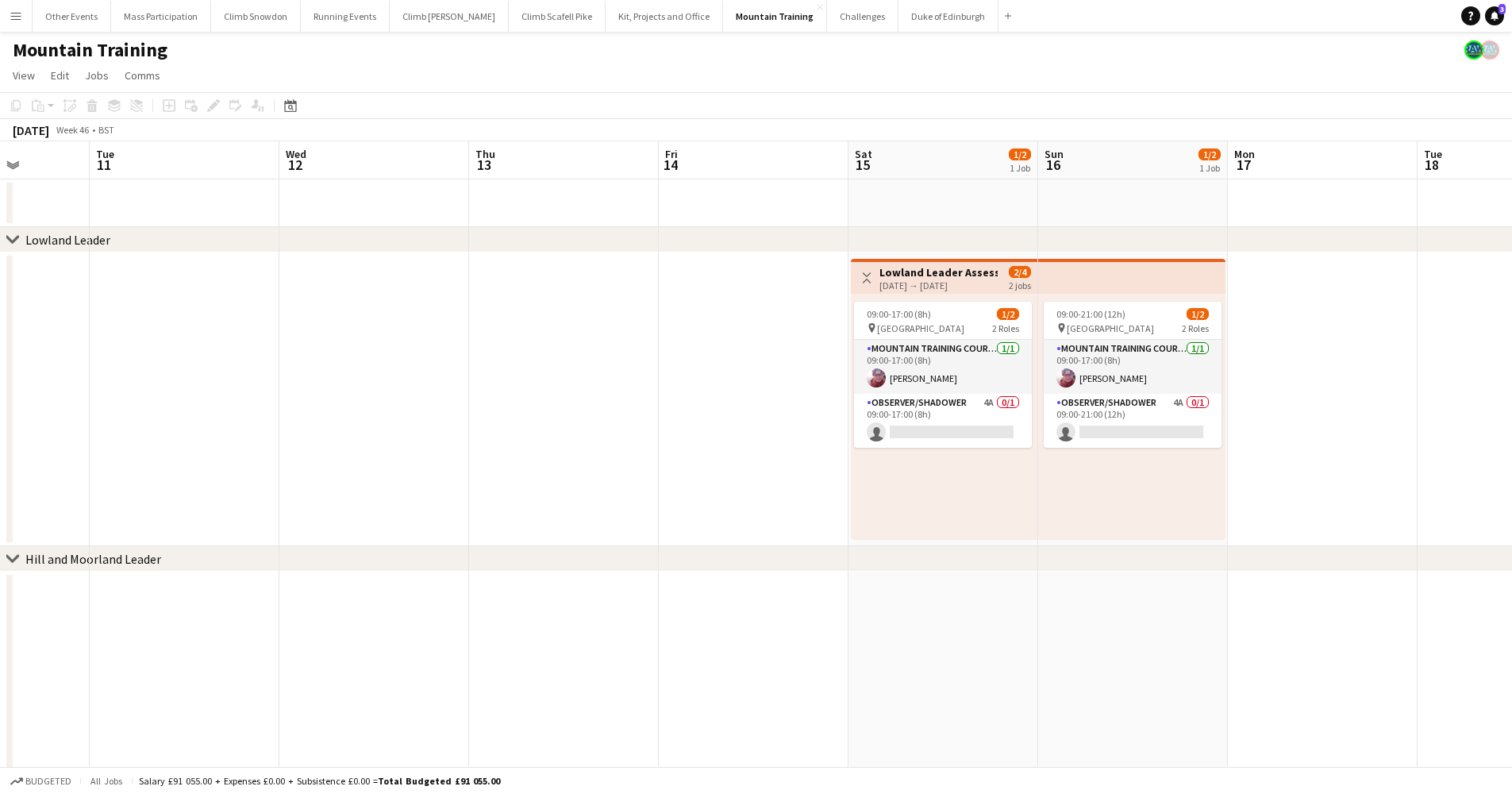
scroll to position [0, 565]
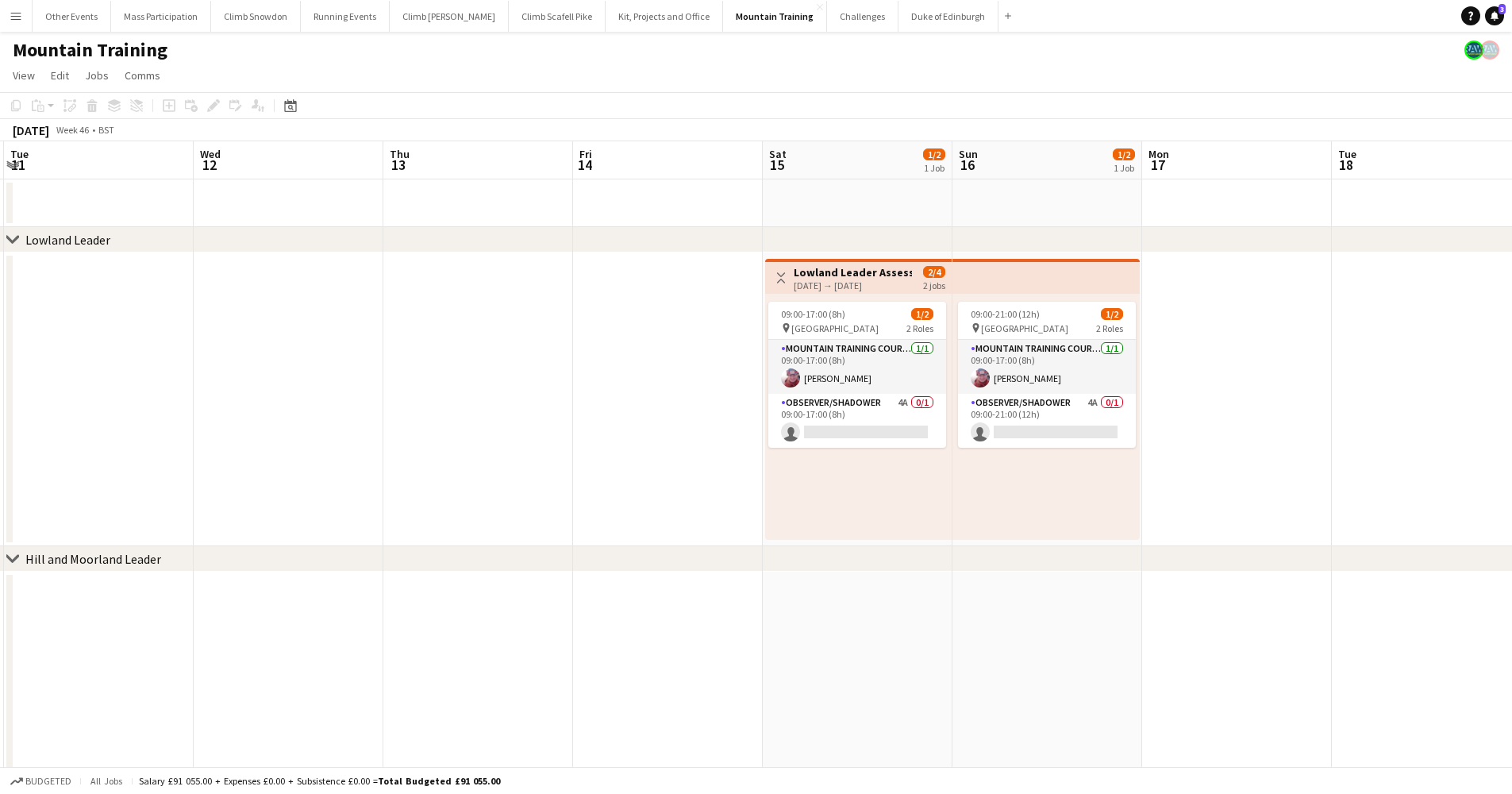
drag, startPoint x: 1296, startPoint y: 418, endPoint x: 1079, endPoint y: 417, distance: 217.0
click at [1079, 417] on app-calendar-viewport "Sat 8 1/2 1 Job Sun 9 1/2 1 Job Mon 10 Tue 11 Wed 12 Thu 13 Fri 14 Sat 15 1/2 1…" at bounding box center [756, 698] width 1512 height 1113
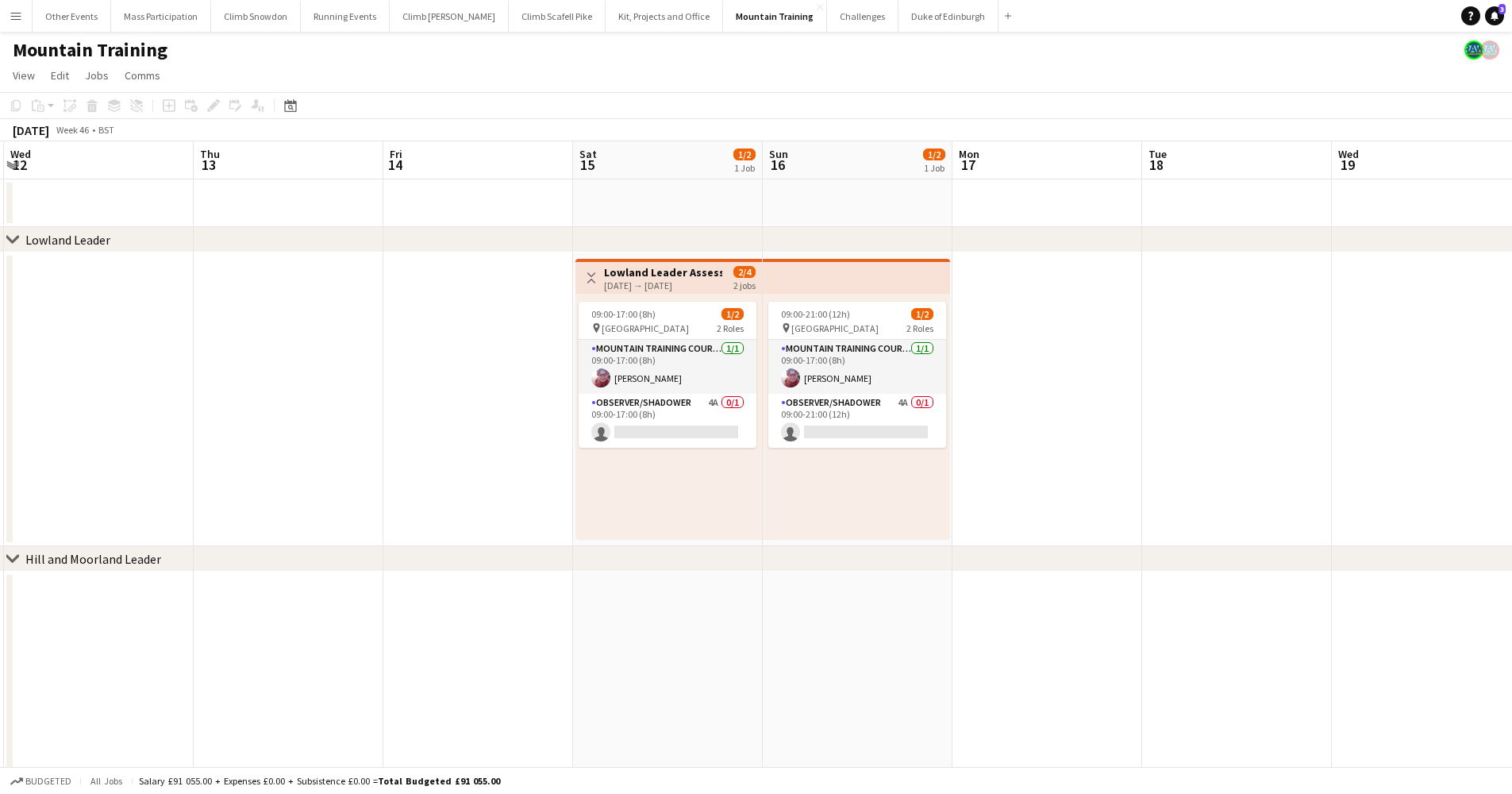
click at [1098, 458] on app-date-cell at bounding box center [1047, 399] width 190 height 293
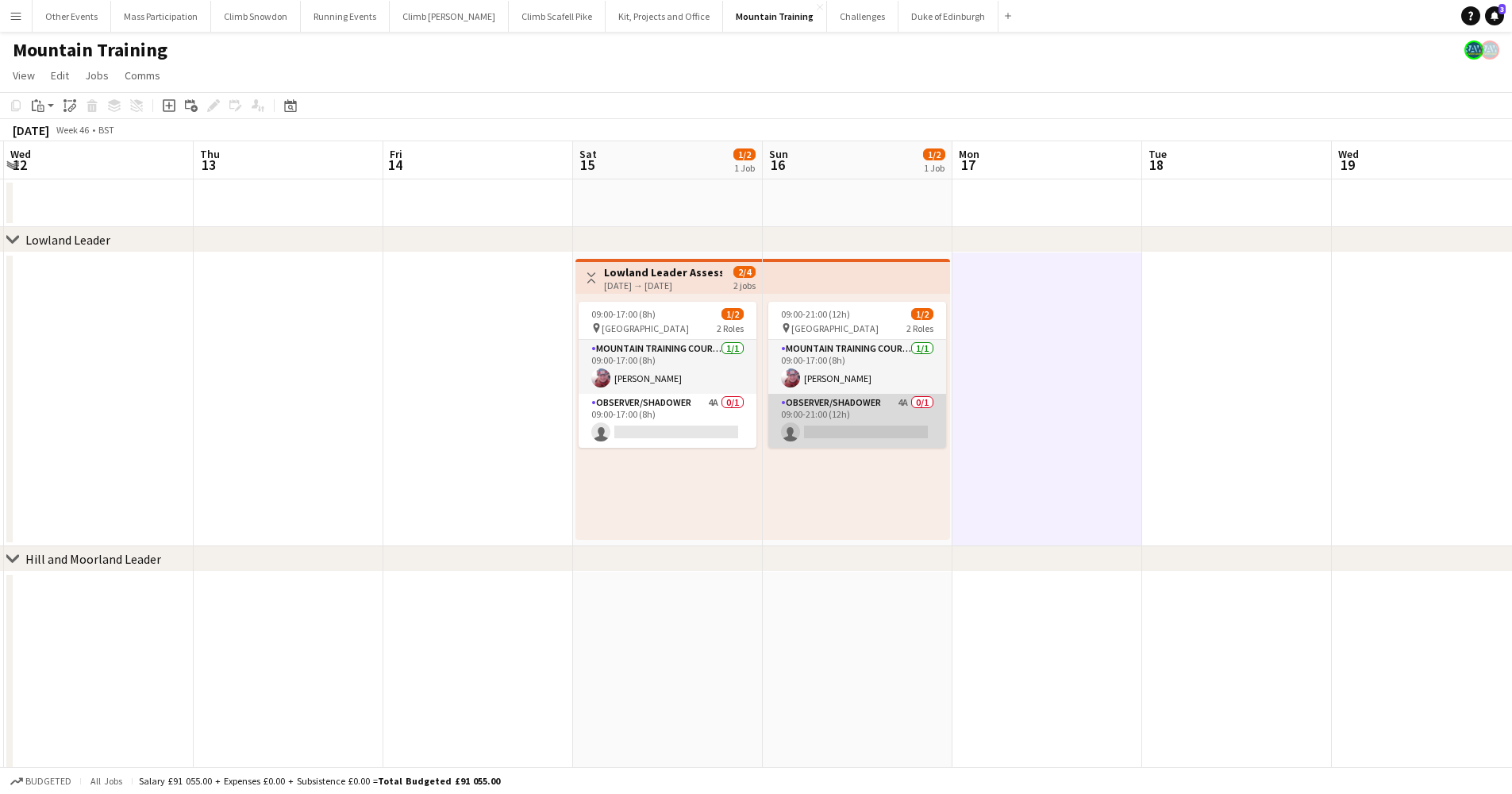
click at [885, 427] on app-card-role "Observer/Shadower 4A 0/1 09:00-21:00 (12h) single-neutral-actions" at bounding box center [857, 420] width 178 height 54
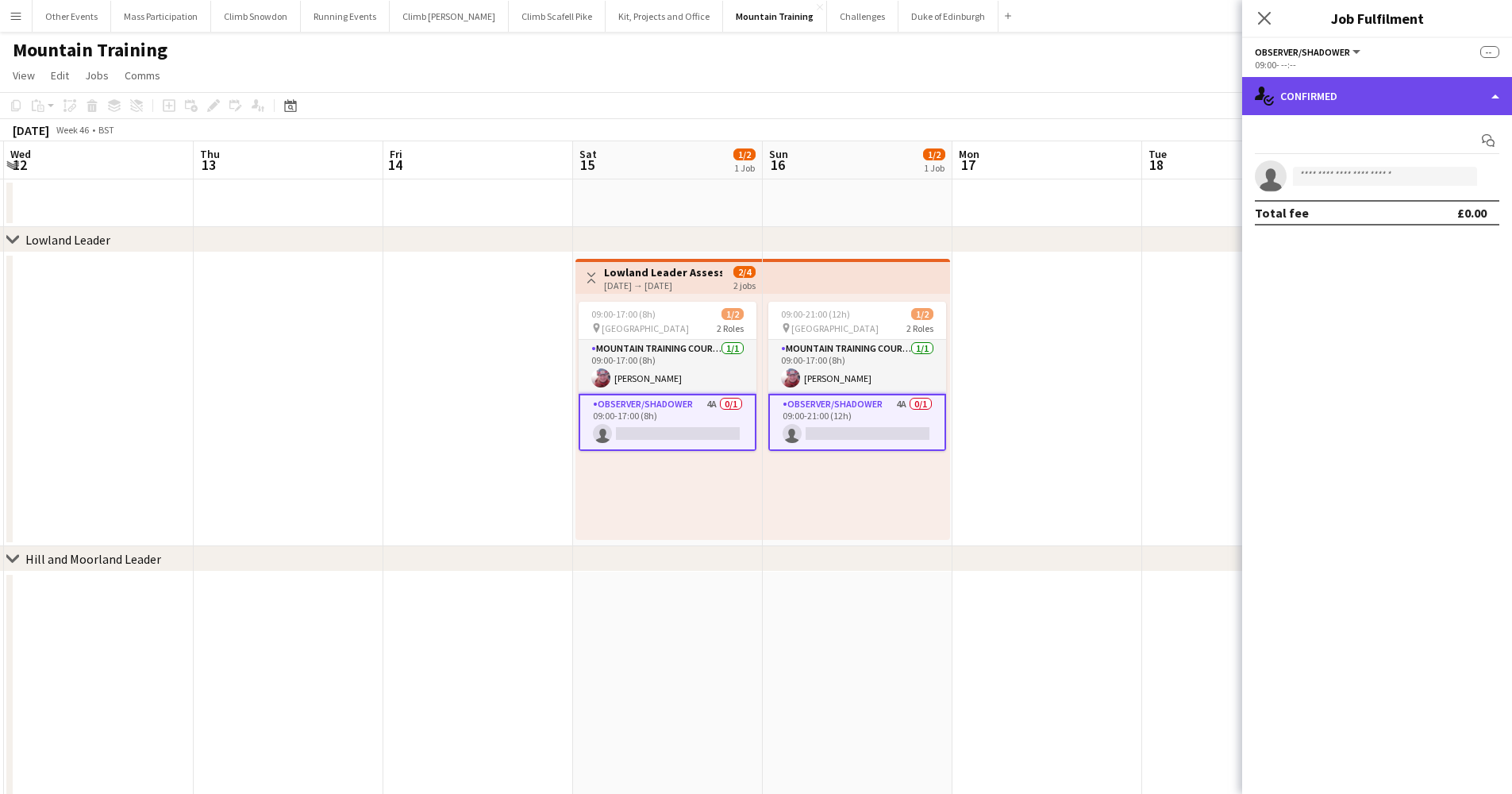
click at [1314, 90] on div "single-neutral-actions-check-2 Confirmed" at bounding box center [1377, 96] width 270 height 38
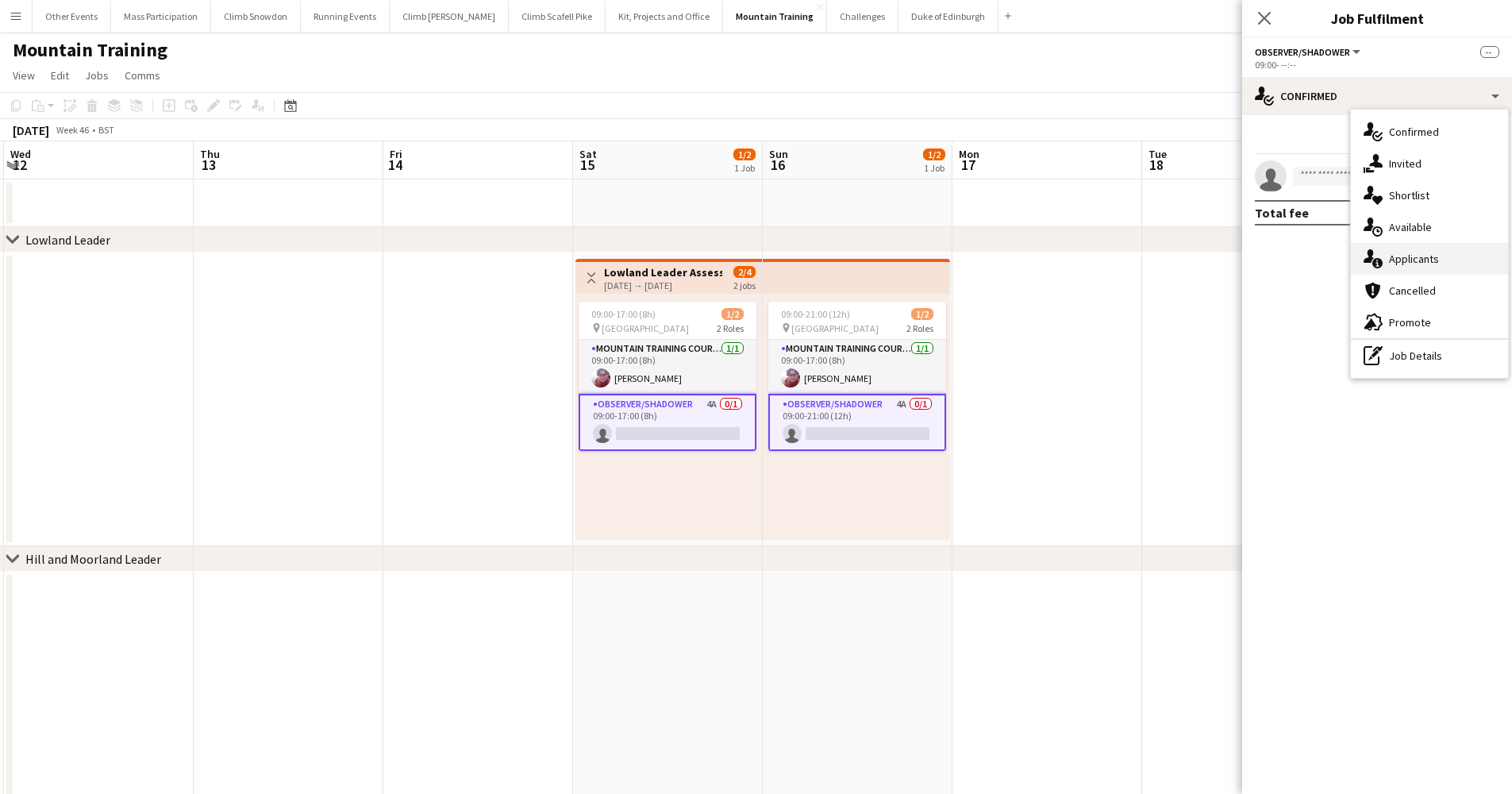
click at [1402, 261] on span "Applicants" at bounding box center [1414, 258] width 50 height 14
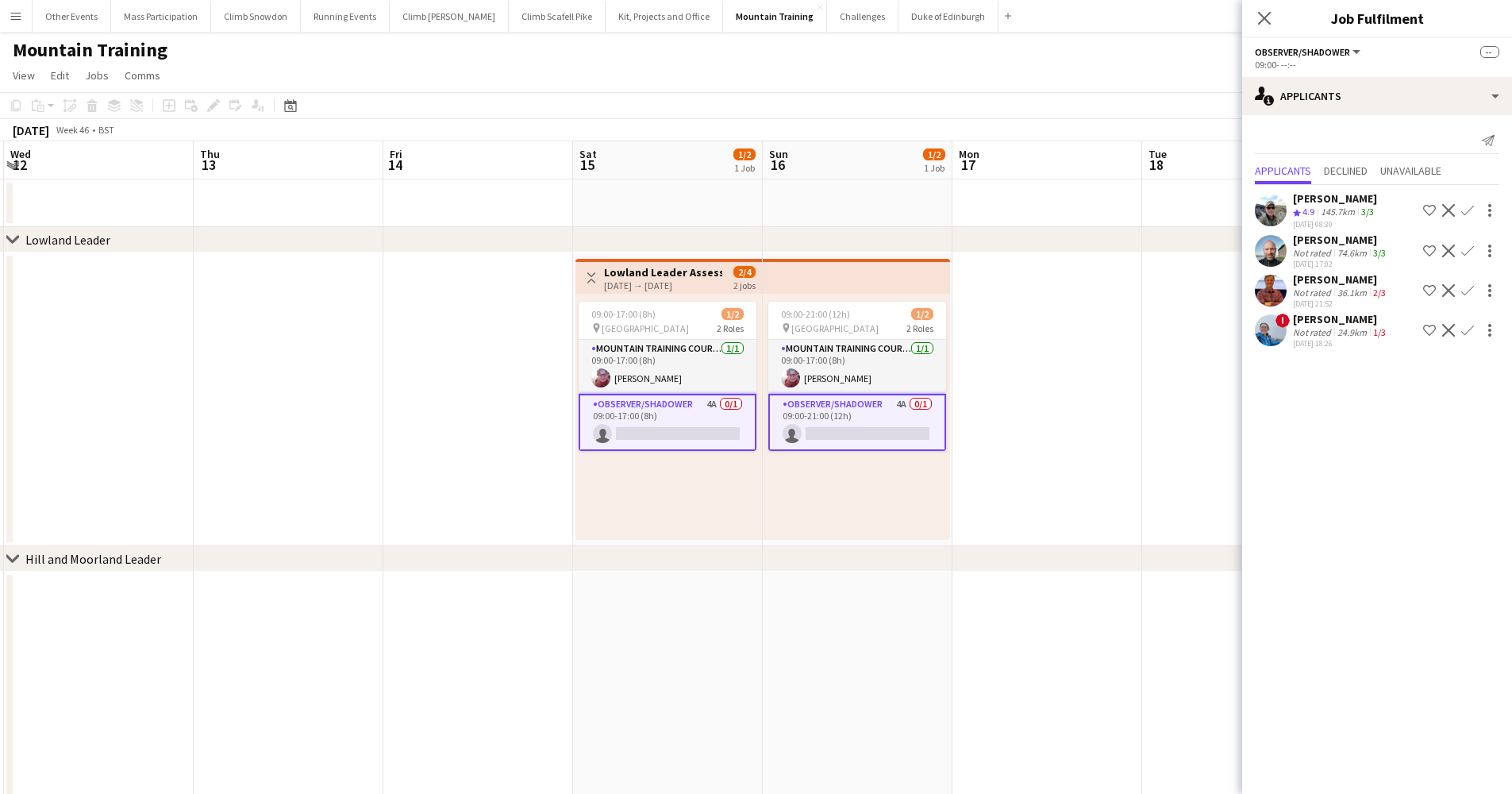
click at [1067, 428] on app-date-cell at bounding box center [1047, 399] width 190 height 293
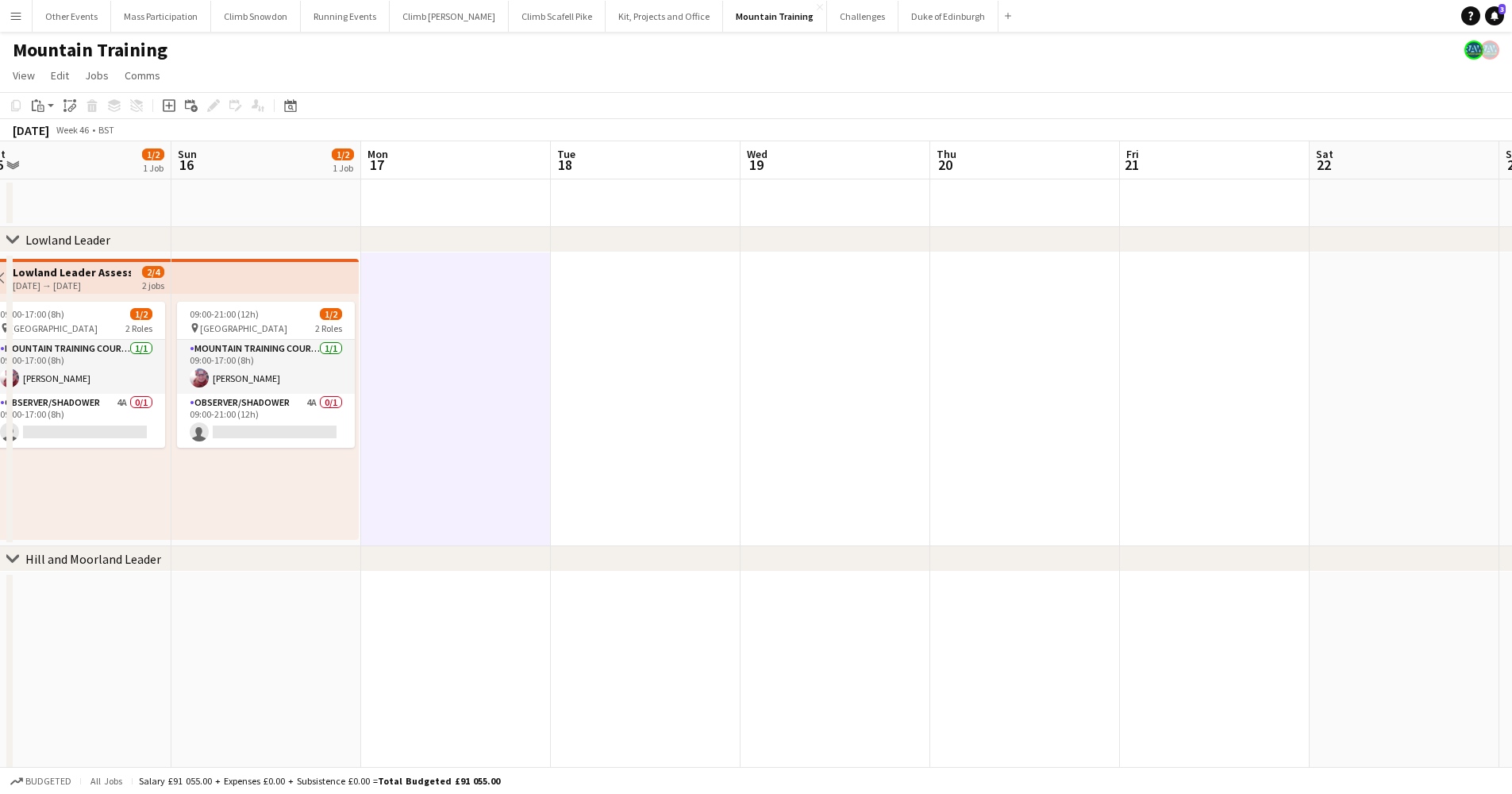
drag, startPoint x: 1229, startPoint y: 425, endPoint x: 339, endPoint y: 435, distance: 890.1
click at [341, 435] on app-calendar-viewport "Wed 12 Thu 13 Fri 14 Sat 15 1/2 1 Job Sun 16 1/2 1 Job Mon 17 Tue 18 Wed 19 Thu…" at bounding box center [756, 698] width 1512 height 1113
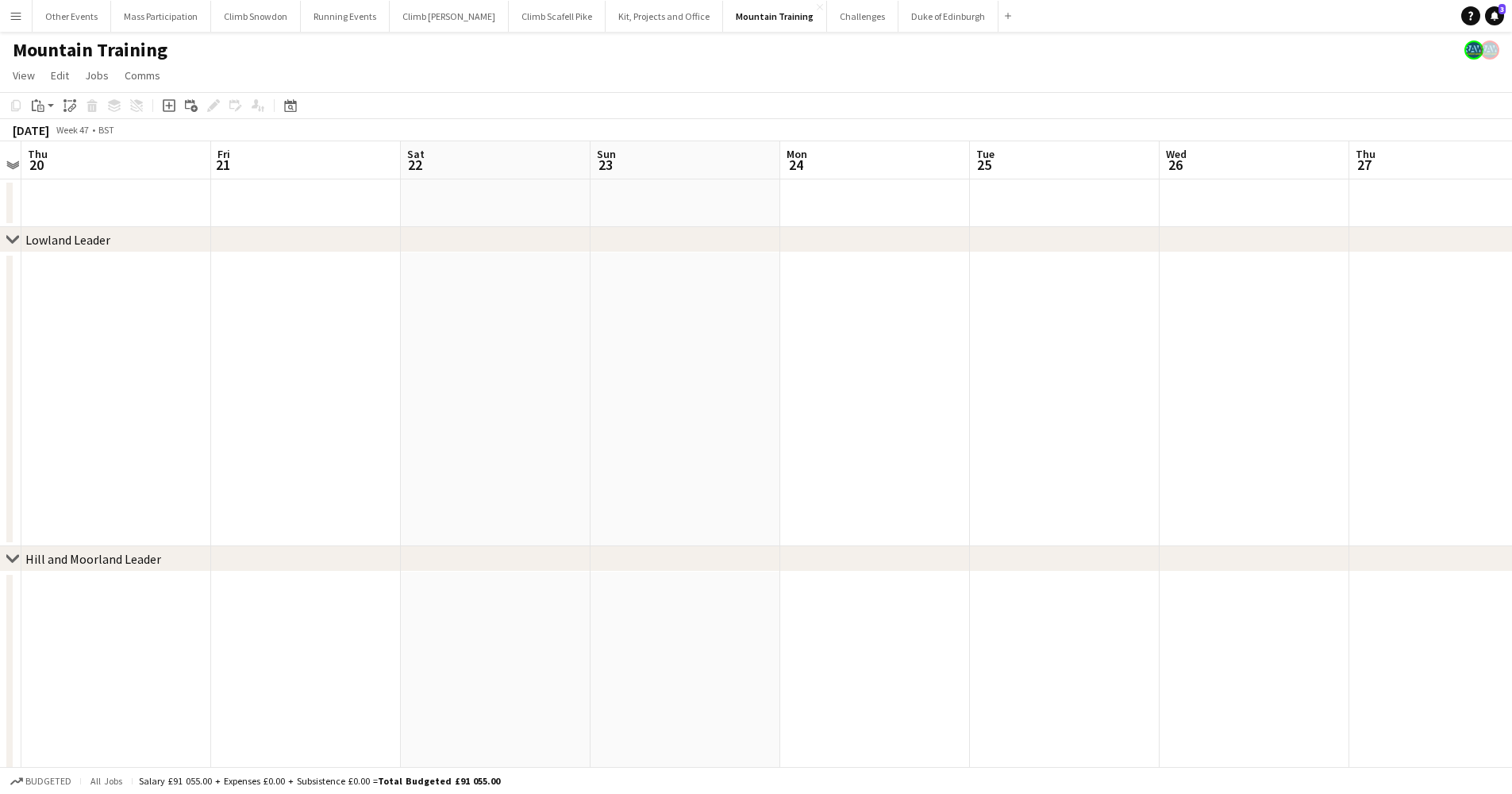
drag, startPoint x: 723, startPoint y: 414, endPoint x: 233, endPoint y: 415, distance: 490.0
click at [233, 415] on app-calendar-viewport "Mon 17 Tue 18 Wed 19 Thu 20 Fri 21 Sat 22 Sun 23 Mon 24 Tue 25 Wed 26 Thu 27 Fr…" at bounding box center [756, 698] width 1512 height 1113
drag, startPoint x: 262, startPoint y: 418, endPoint x: 223, endPoint y: 420, distance: 39.1
click at [177, 418] on app-calendar-viewport "Thu 20 Fri 21 Sat 22 Sun 23 Mon 24 Tue 25 Wed 26 Thu 27 Fri 28 Sat 29 Sun 30 Mo…" at bounding box center [756, 698] width 1512 height 1113
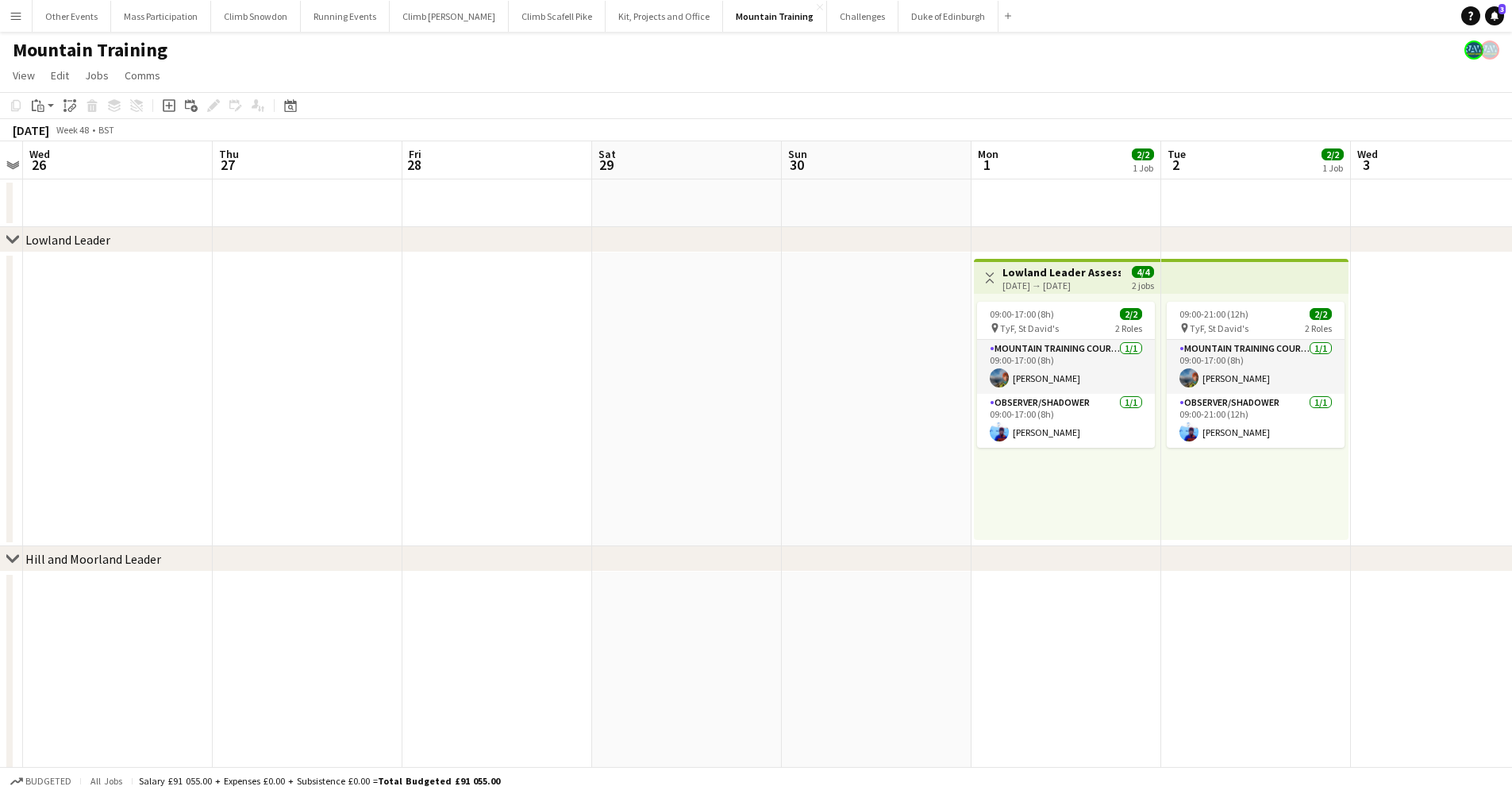
drag, startPoint x: 393, startPoint y: 395, endPoint x: 95, endPoint y: 392, distance: 298.0
click at [94, 392] on app-calendar-viewport "Sun 23 Mon 24 Tue 25 Wed 26 Thu 27 Fri 28 Sat 29 Sun 30 Mon 1 2/2 1 Job Tue 2 2…" at bounding box center [756, 698] width 1512 height 1113
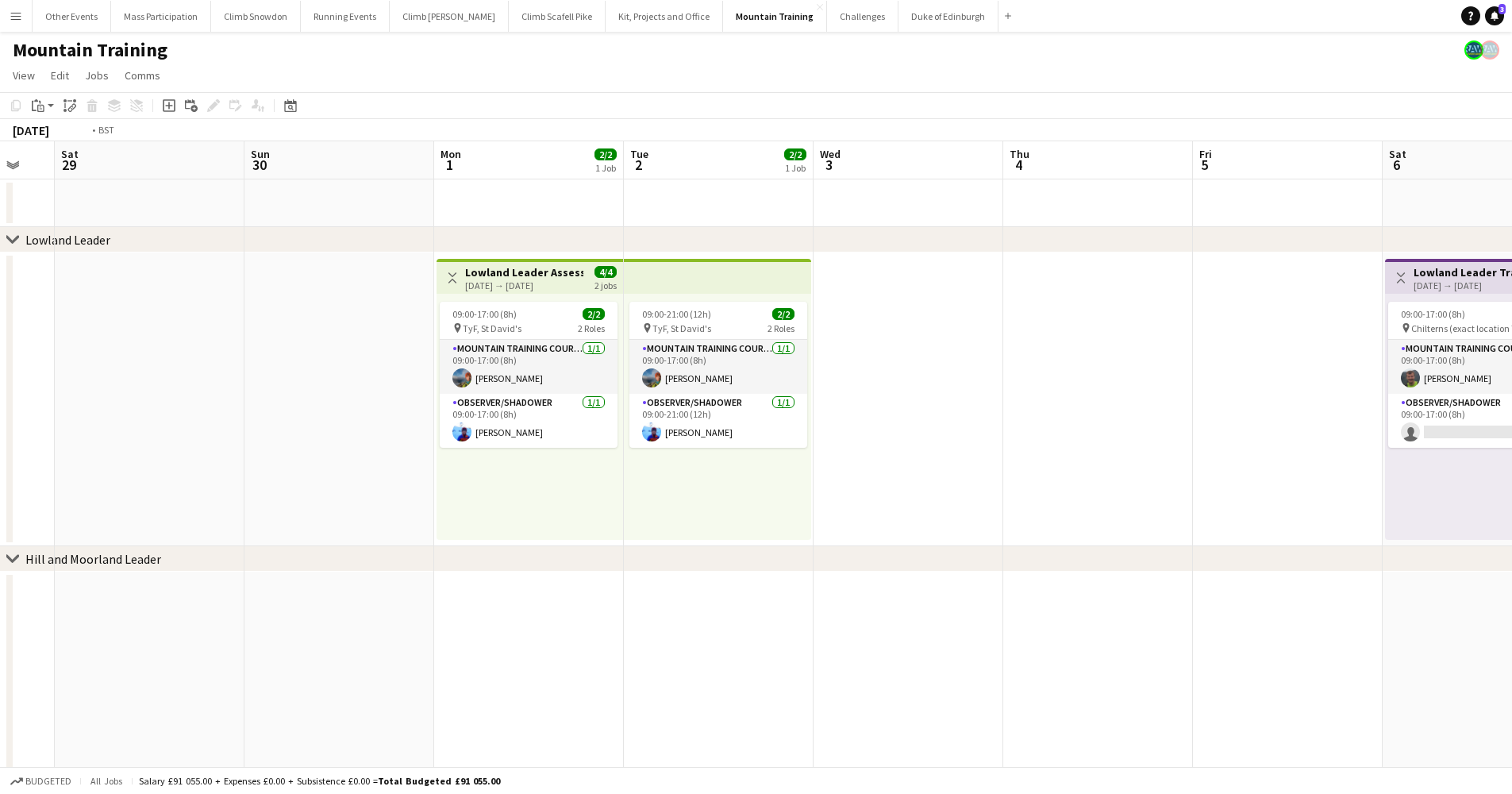
drag, startPoint x: 1209, startPoint y: 396, endPoint x: 487, endPoint y: 407, distance: 722.1
click at [478, 407] on app-calendar-viewport "Wed 26 Thu 27 Fri 28 Sat 29 Sun 30 Mon 1 2/2 1 Job Tue 2 2/2 1 Job Wed 3 Thu 4 …" at bounding box center [756, 698] width 1512 height 1113
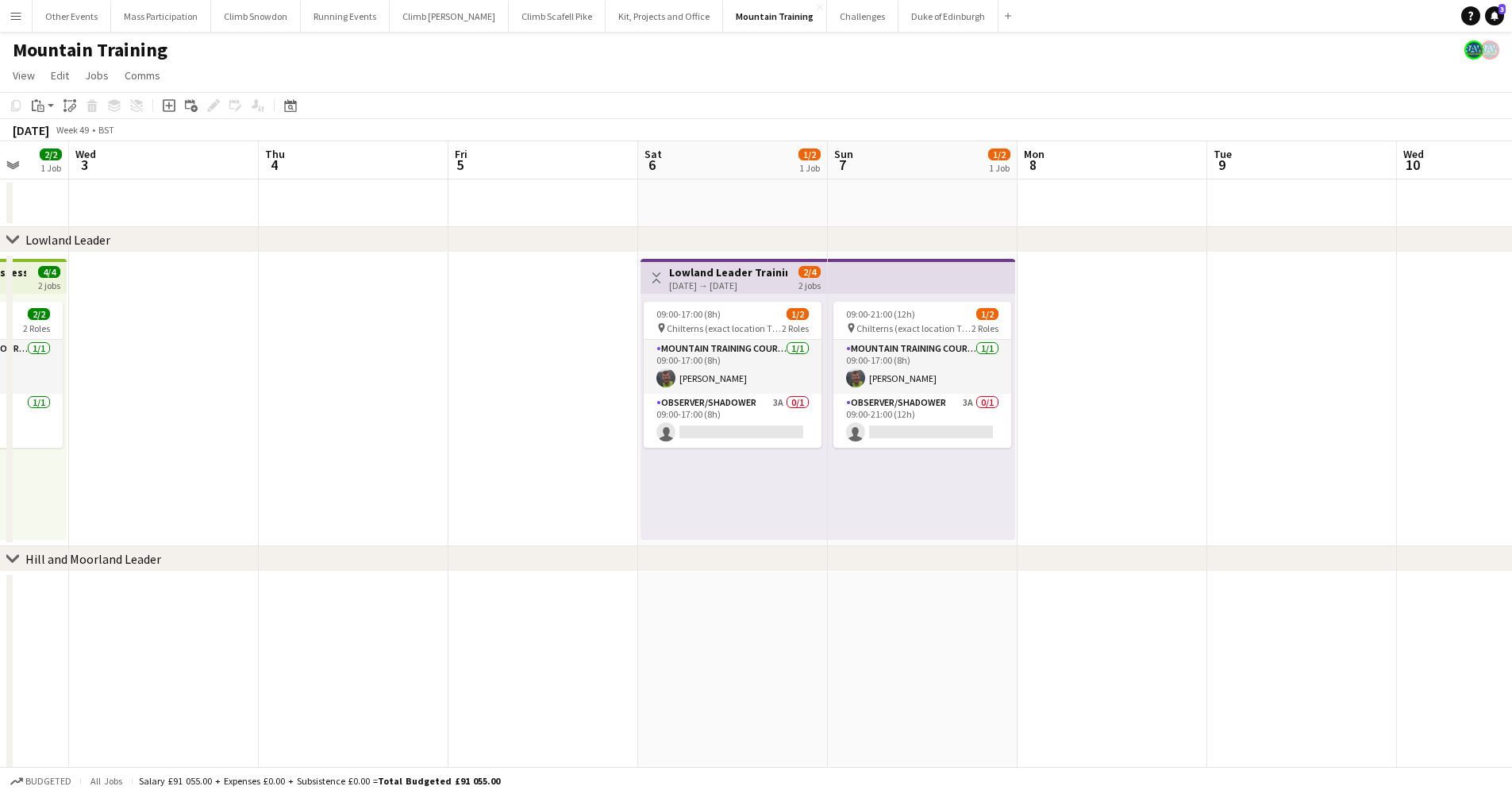
scroll to position [0, 613]
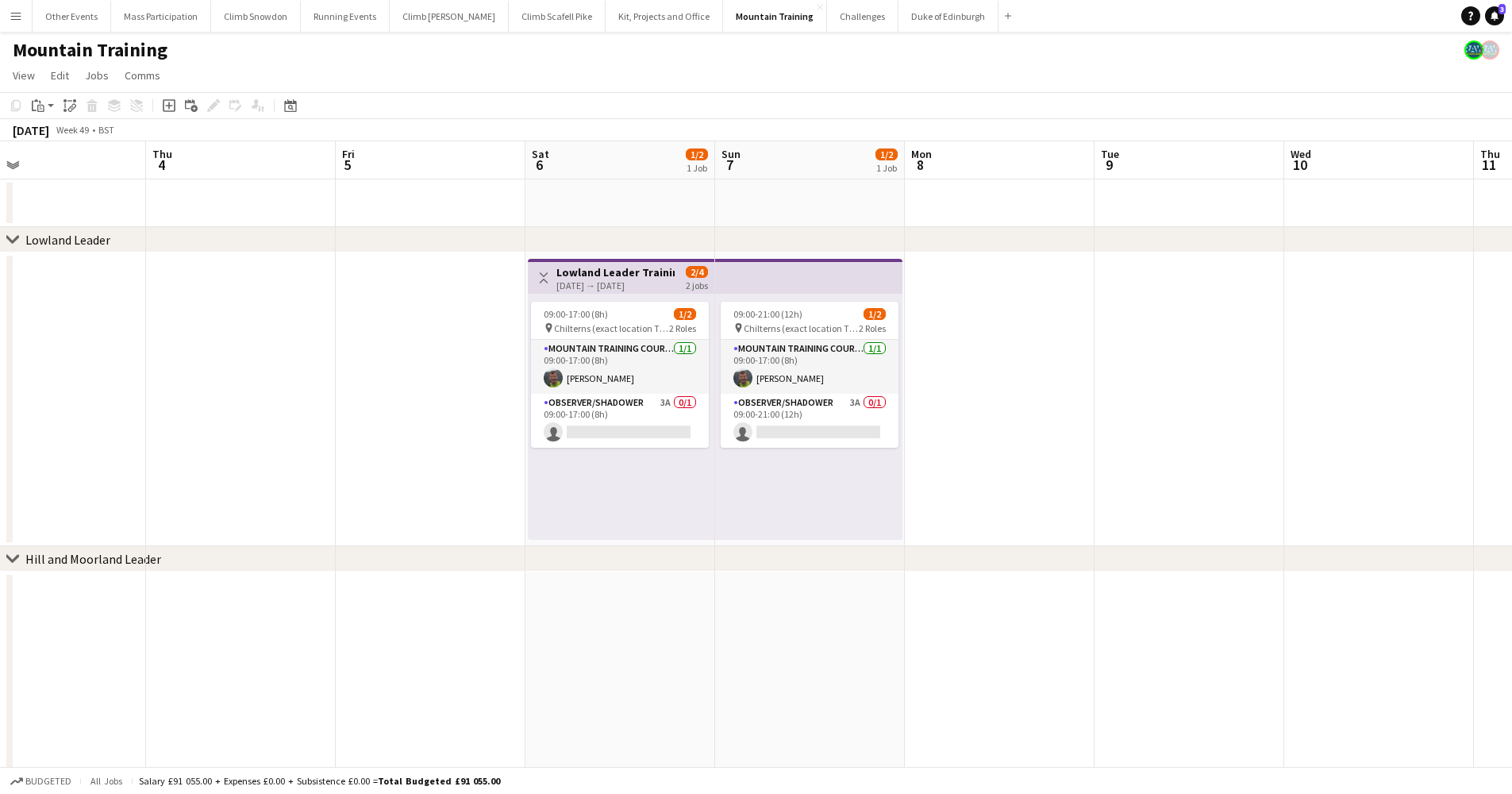
drag, startPoint x: 792, startPoint y: 419, endPoint x: 387, endPoint y: 415, distance: 405.0
click at [387, 415] on app-calendar-viewport "Sun 30 Mon 1 2/2 1 Job Tue 2 2/2 1 Job Wed 3 Thu 4 Fri 5 Sat 6 1/2 1 Job Sun 7 …" at bounding box center [756, 698] width 1512 height 1113
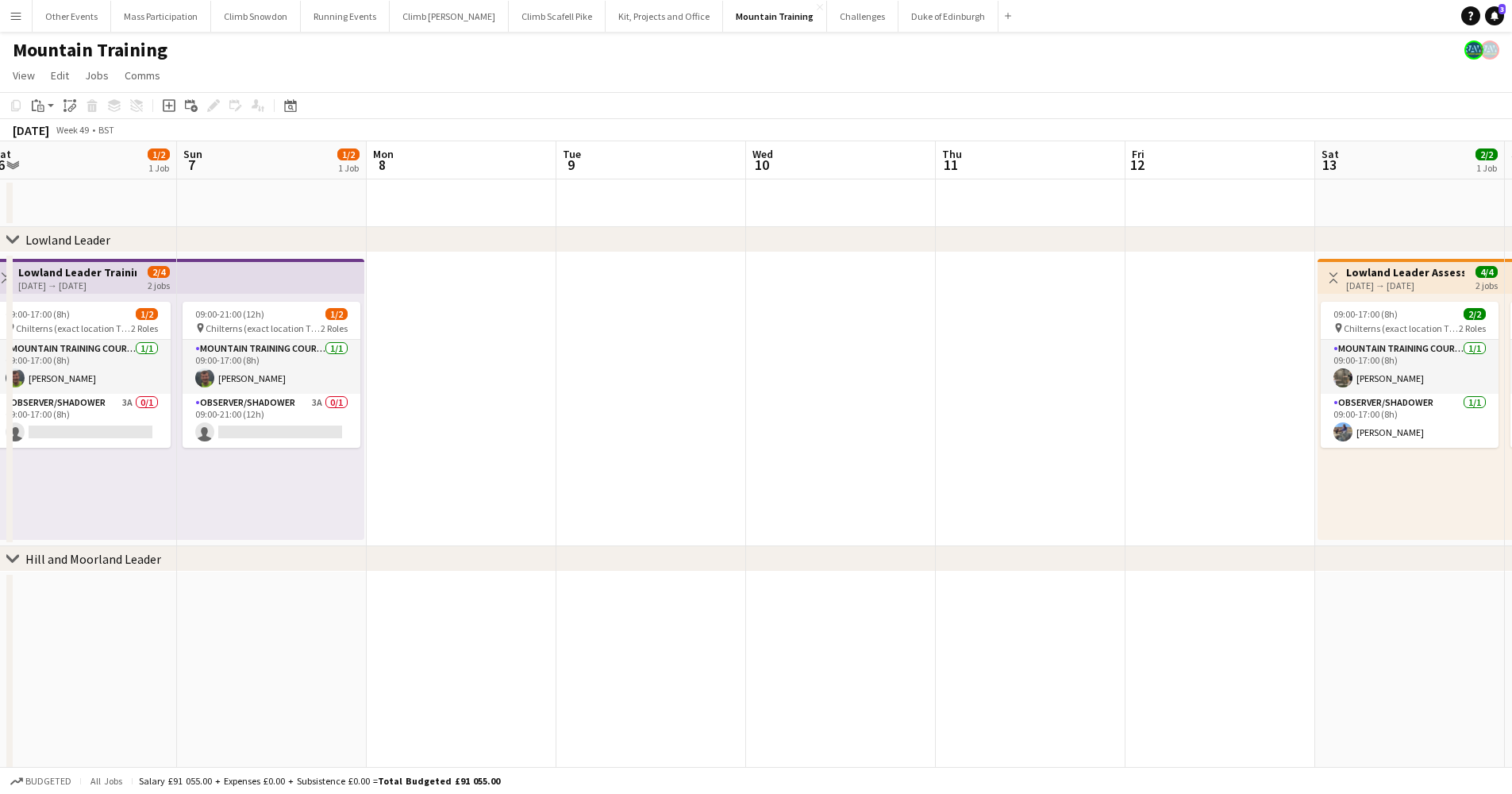
drag, startPoint x: 1169, startPoint y: 397, endPoint x: 443, endPoint y: 392, distance: 726.0
click at [396, 386] on app-calendar-viewport "Wed 3 Thu 4 Fri 5 Sat 6 1/2 1 Job Sun 7 1/2 1 Job Mon 8 Tue 9 Wed 10 Thu 11 Fri…" at bounding box center [756, 698] width 1512 height 1113
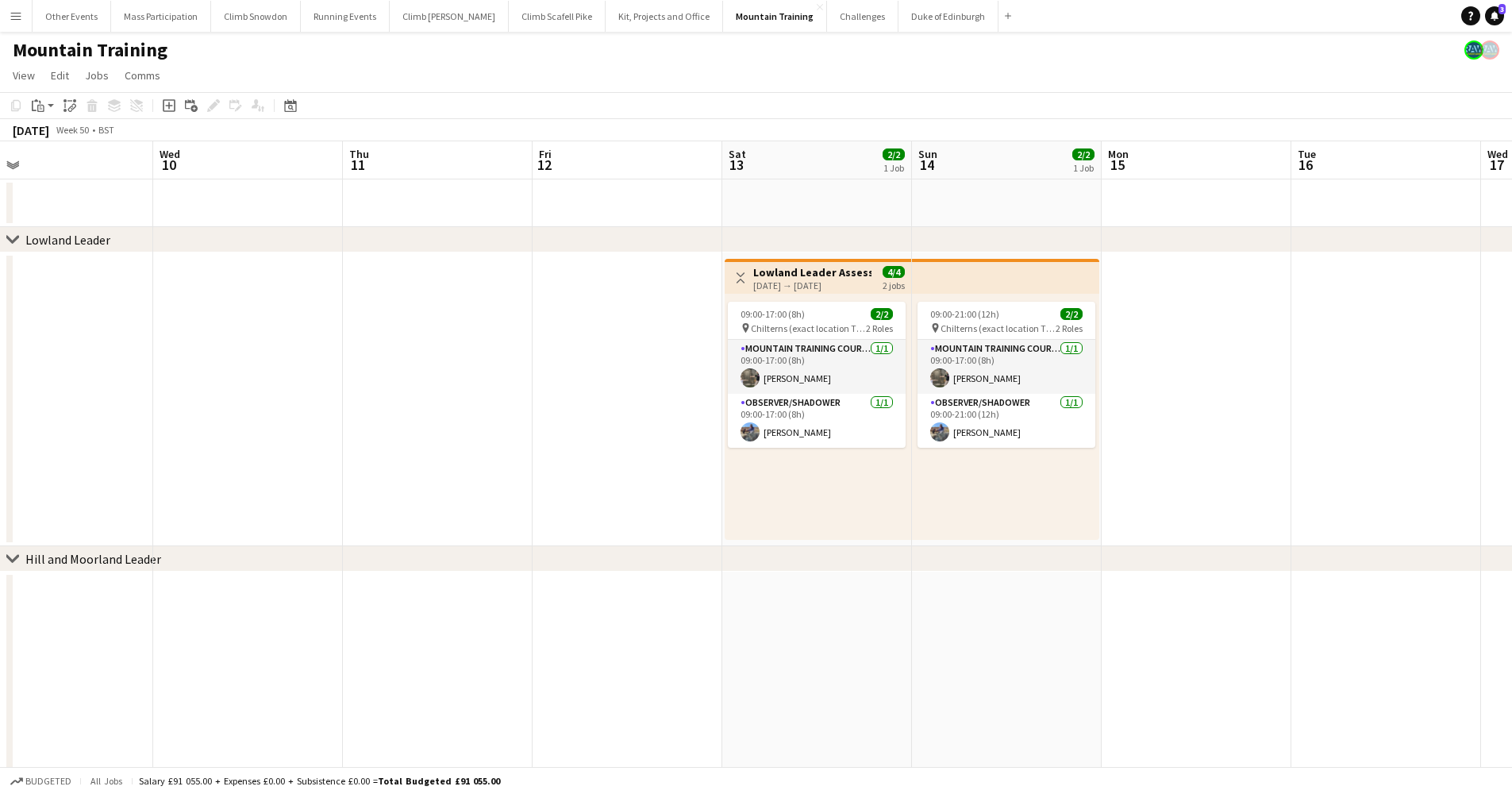
drag, startPoint x: 901, startPoint y: 425, endPoint x: 555, endPoint y: 421, distance: 346.0
click at [555, 421] on app-calendar-viewport "Sat 6 1/2 1 Job Sun 7 1/2 1 Job Mon 8 Tue 9 Wed 10 Thu 11 Fri 12 Sat 13 2/2 1 J…" at bounding box center [756, 698] width 1512 height 1113
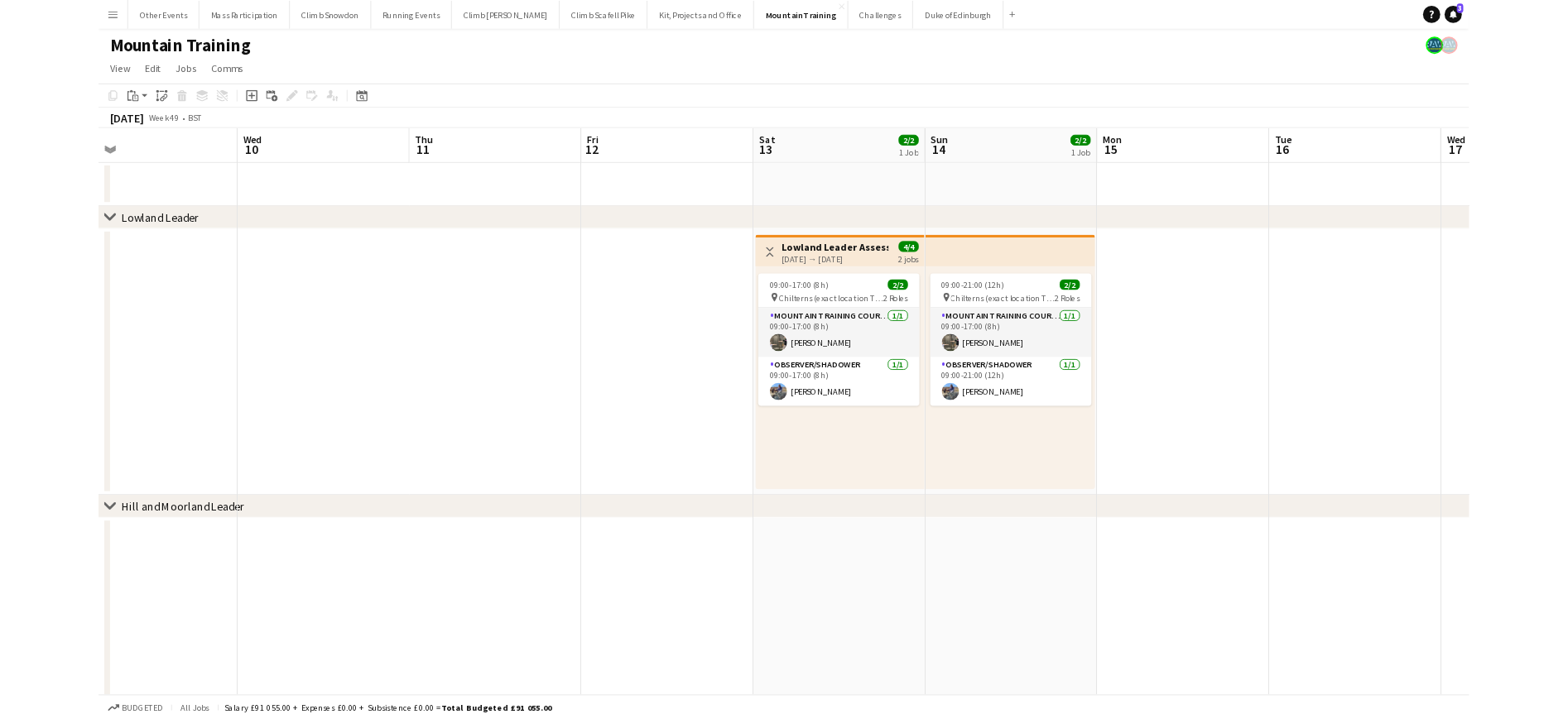
scroll to position [0, 632]
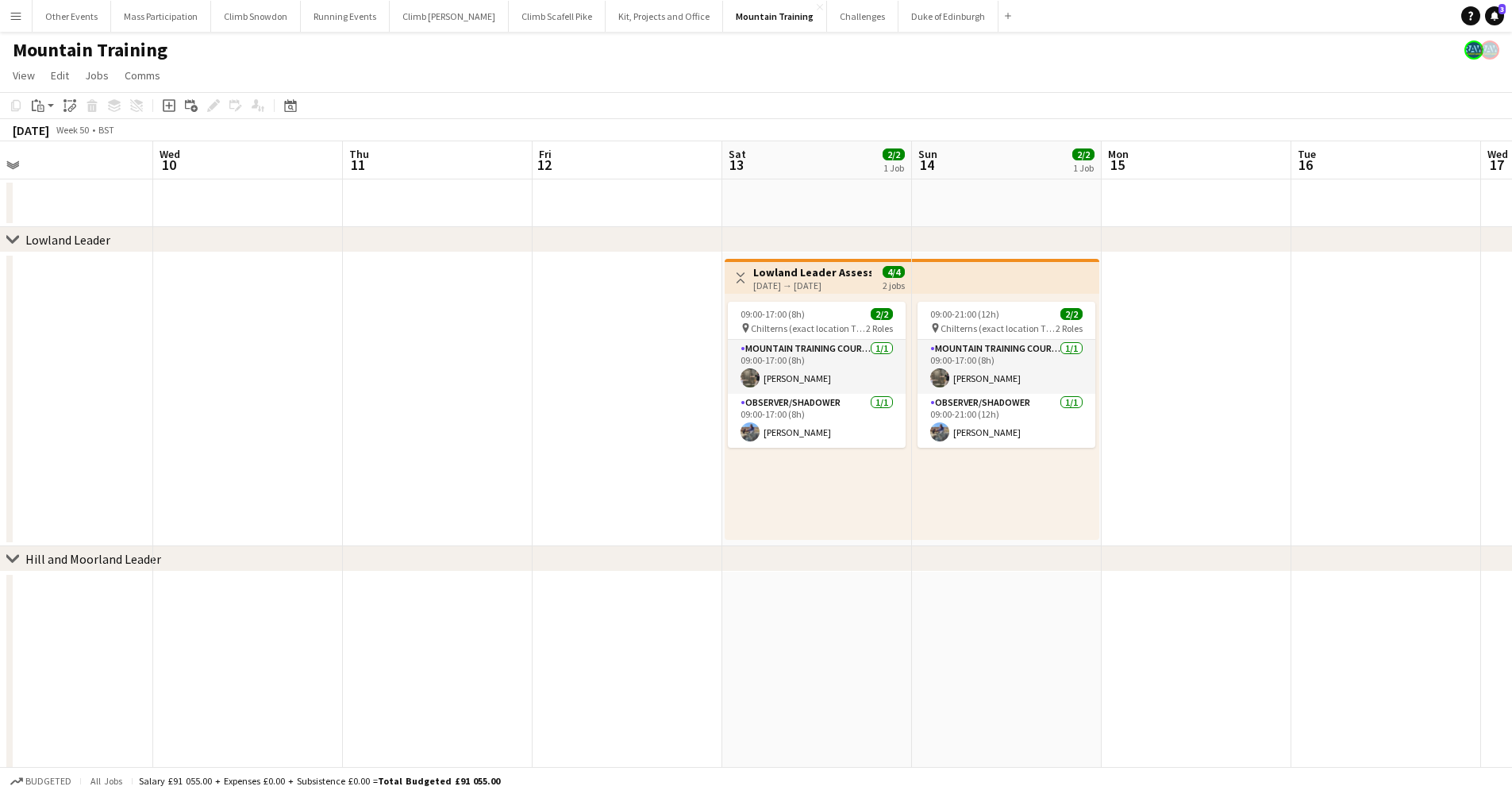
click at [632, 399] on app-date-cell at bounding box center [627, 399] width 190 height 293
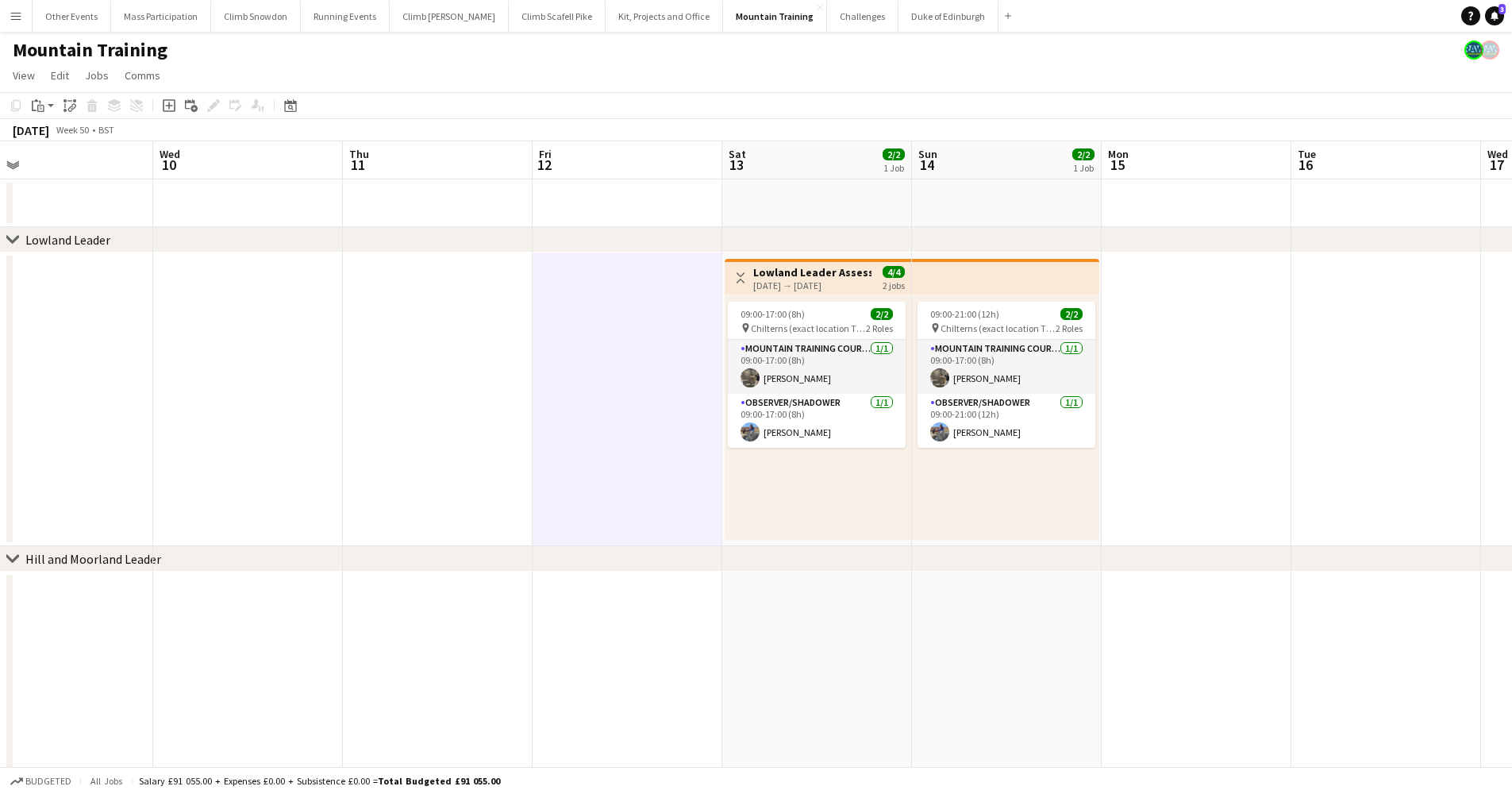
click at [1254, 55] on div "Mountain Training" at bounding box center [756, 47] width 1512 height 30
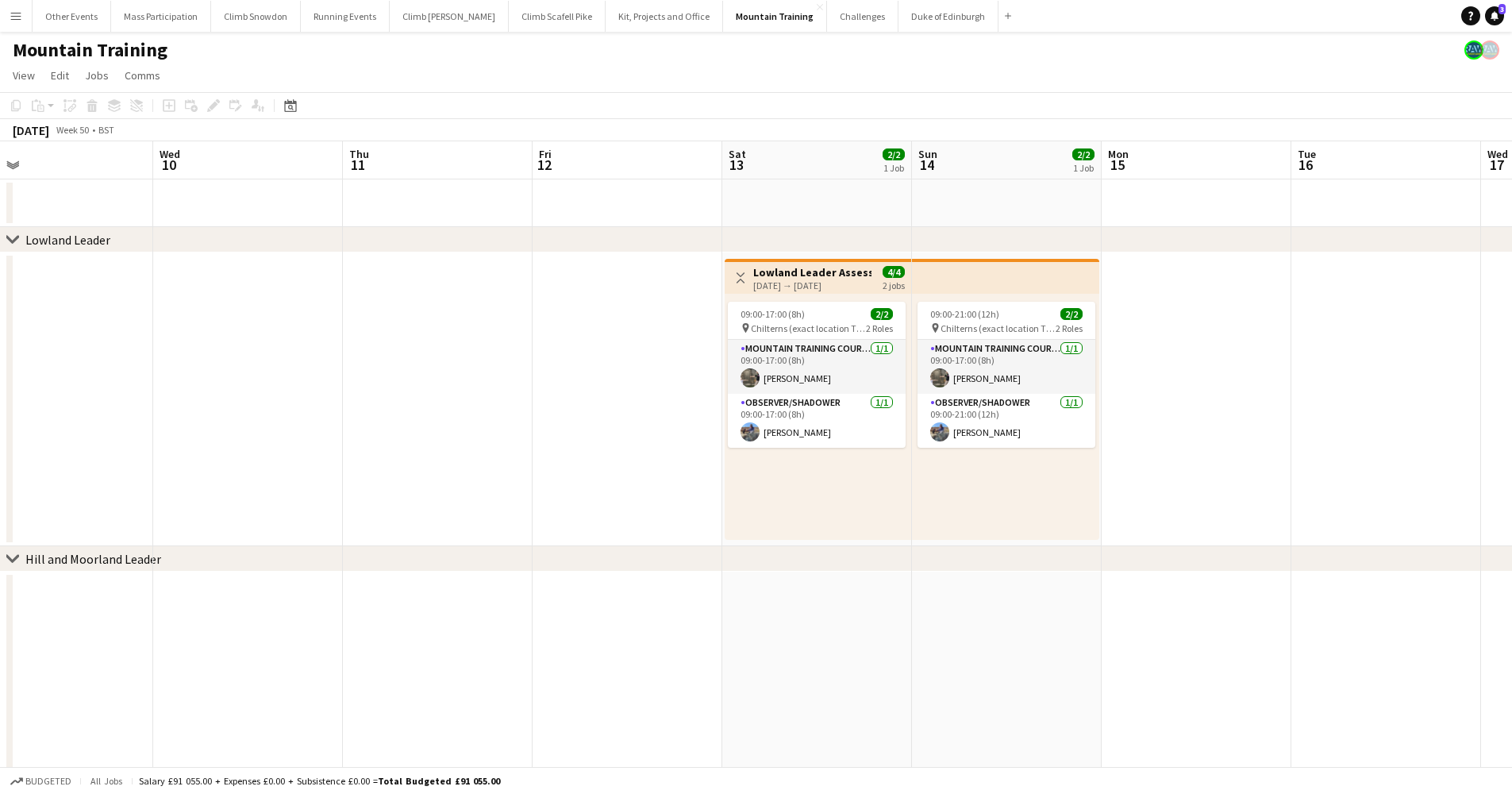
click at [1254, 55] on div "Mountain Training" at bounding box center [756, 47] width 1512 height 30
